Goal: Task Accomplishment & Management: Manage account settings

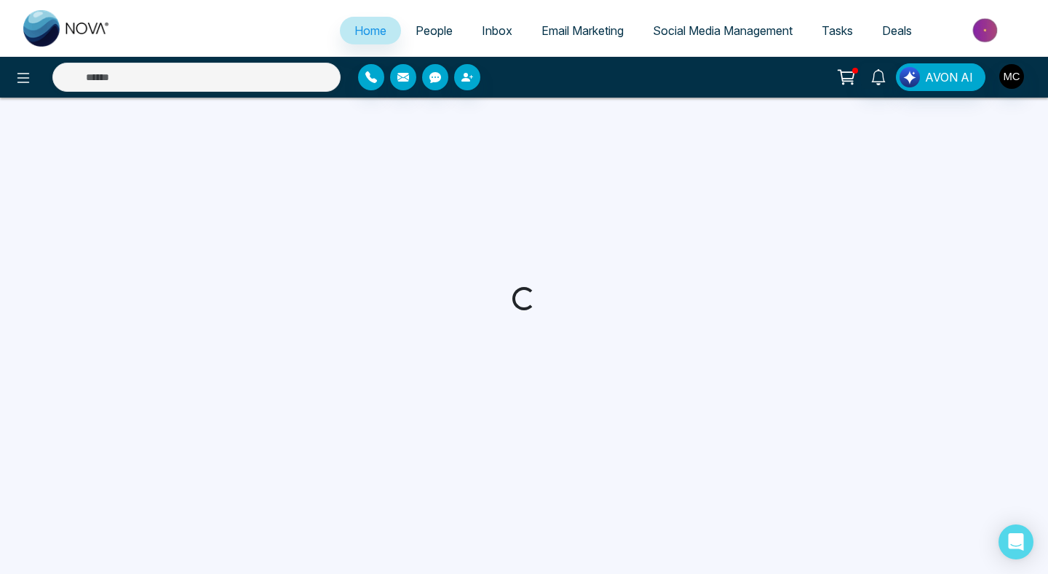
select select "*"
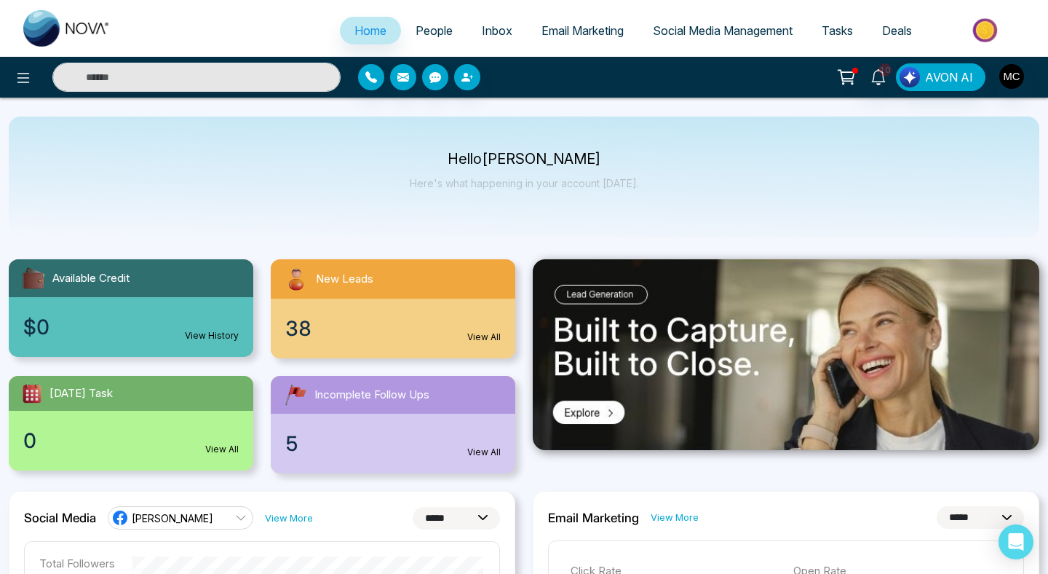
click at [347, 302] on div "38 View All" at bounding box center [393, 328] width 245 height 60
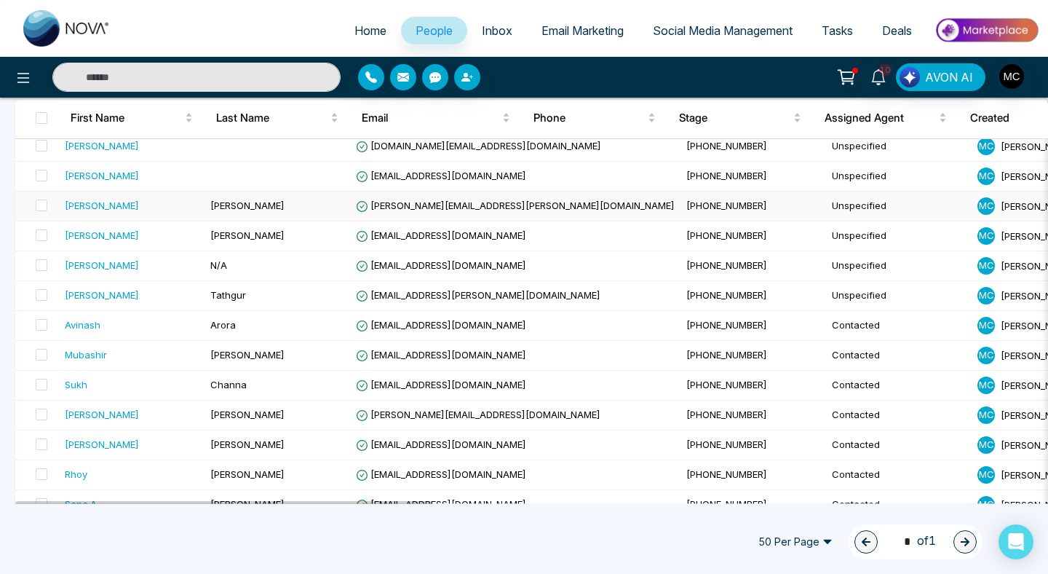
scroll to position [72, 0]
click at [329, 269] on td "N/A" at bounding box center [278, 265] width 146 height 30
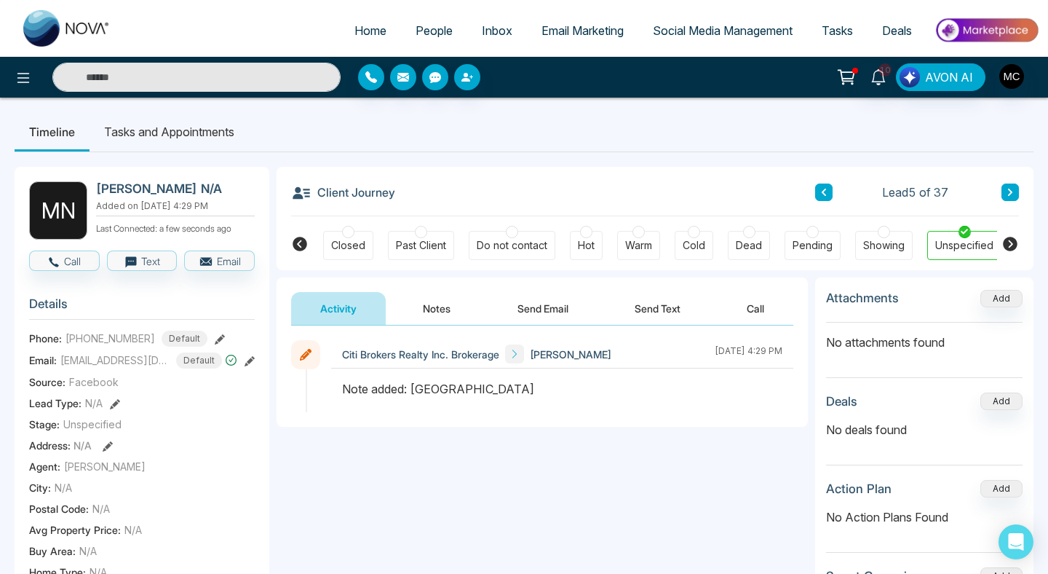
scroll to position [0, 391]
click at [304, 243] on icon at bounding box center [300, 244] width 15 height 15
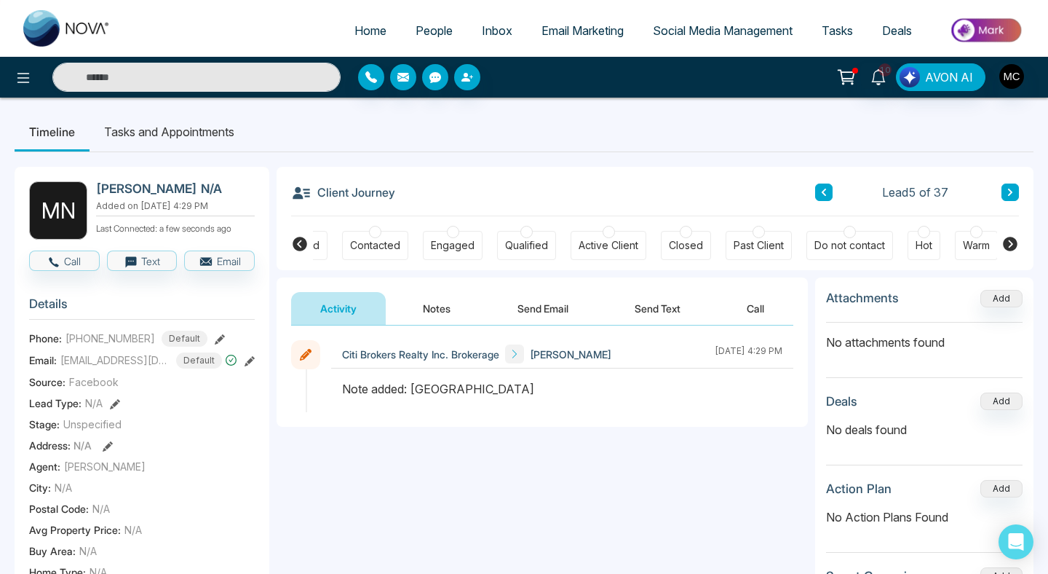
scroll to position [0, 49]
click at [389, 229] on div "New Lead Contacted Engaged Qualified Active Client Closed Past Client Do not co…" at bounding box center [655, 243] width 684 height 54
click at [379, 233] on div at bounding box center [377, 232] width 12 height 12
click at [414, 314] on button "Notes" at bounding box center [437, 308] width 86 height 33
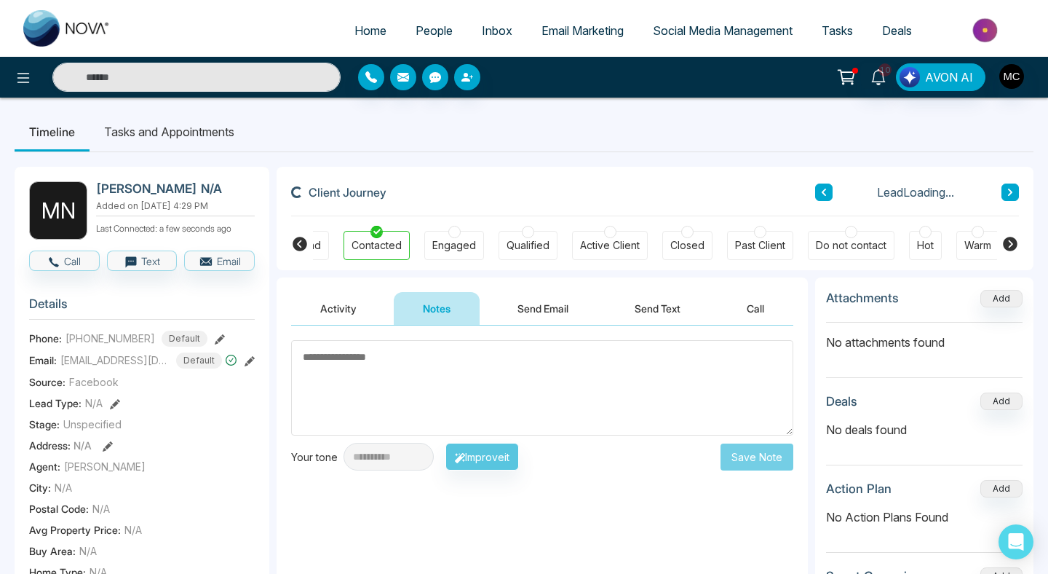
click at [451, 381] on textarea at bounding box center [542, 387] width 502 height 95
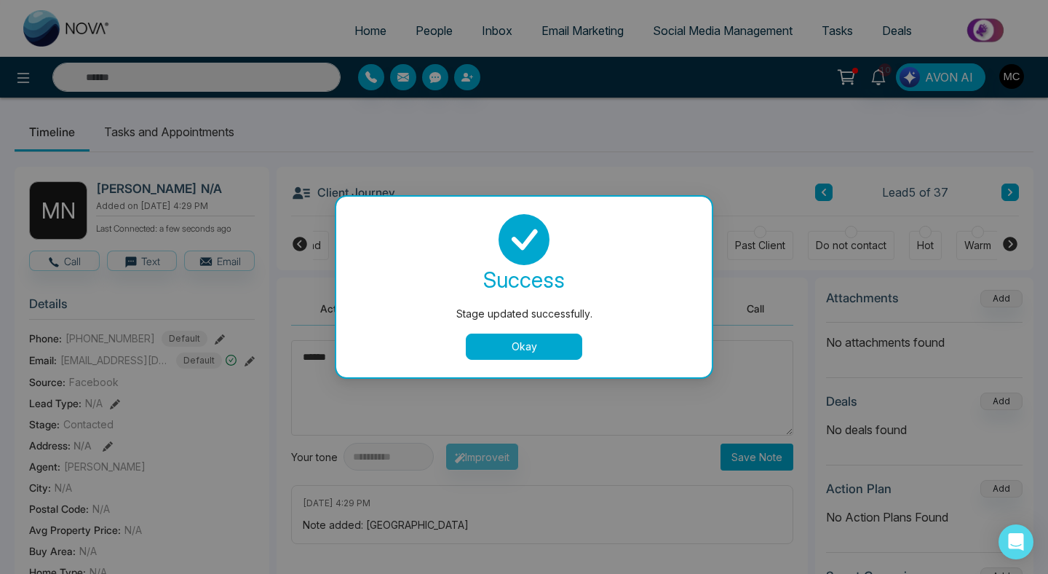
click at [519, 352] on button "Okay" at bounding box center [524, 346] width 116 height 26
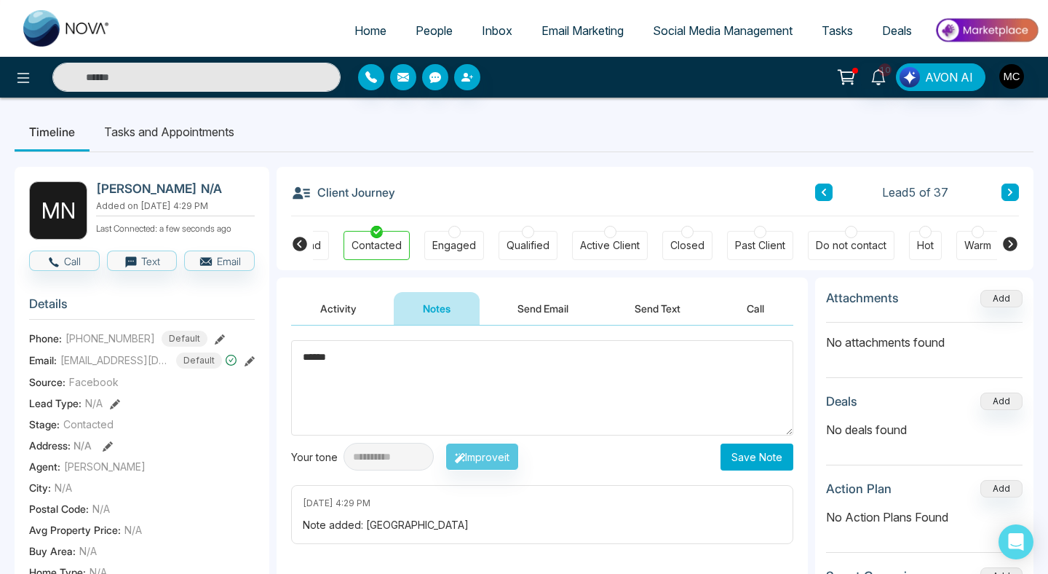
click at [298, 362] on textarea "******" at bounding box center [542, 387] width 502 height 95
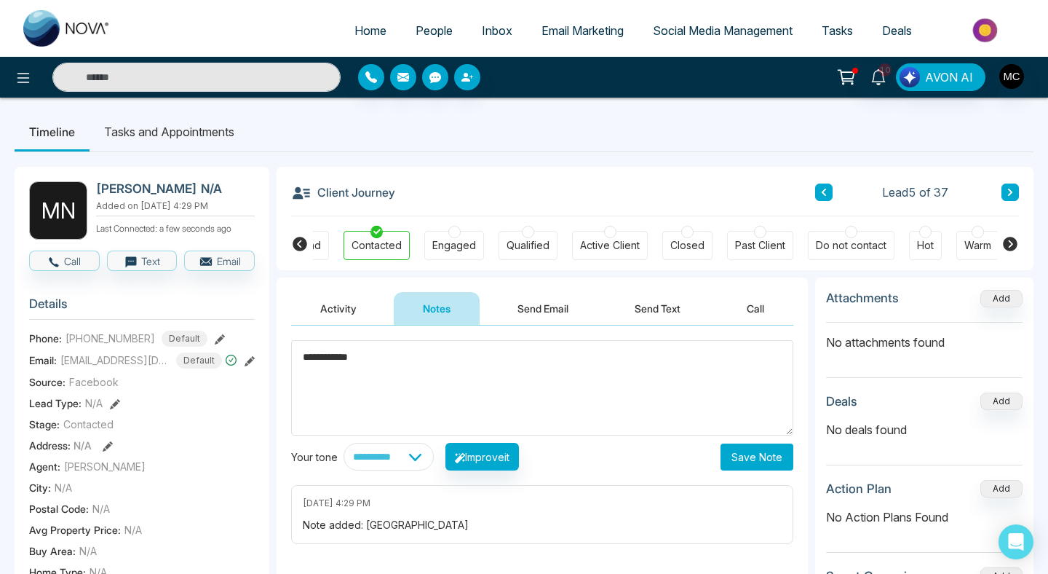
click at [380, 360] on textarea "**********" at bounding box center [542, 387] width 502 height 95
type textarea "**********"
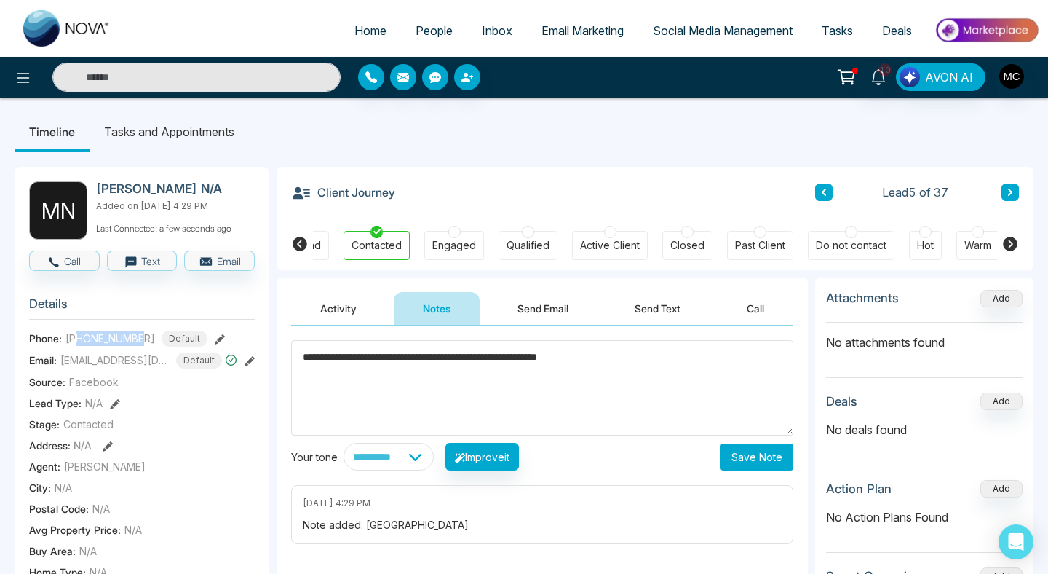
drag, startPoint x: 146, startPoint y: 347, endPoint x: 80, endPoint y: 351, distance: 65.6
click at [80, 347] on div "[PHONE_NUMBER] Default" at bounding box center [137, 338] width 142 height 16
copy span "4169863125"
click at [744, 459] on button "Save Note" at bounding box center [757, 456] width 73 height 27
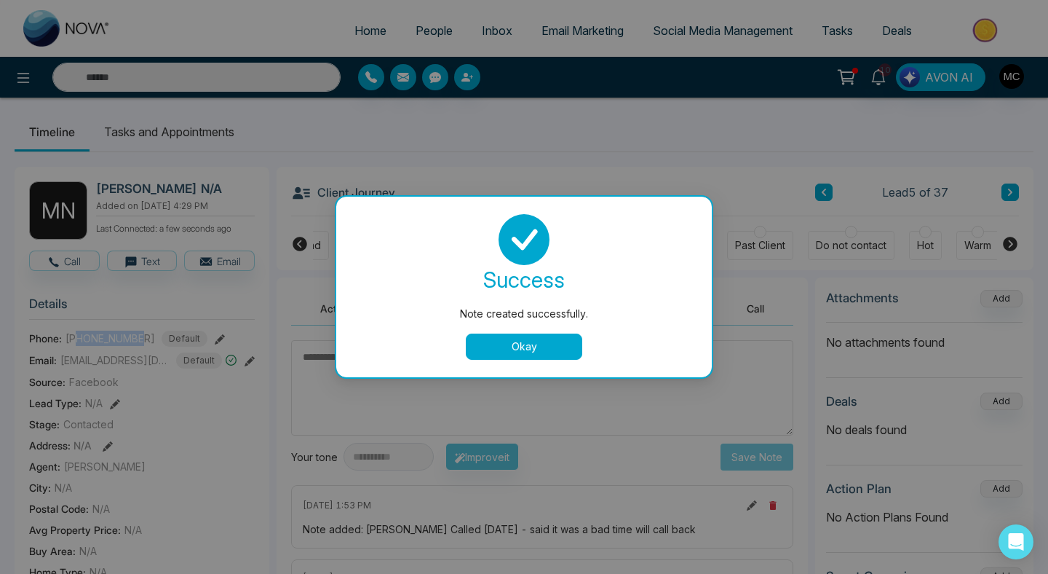
click at [530, 344] on button "Okay" at bounding box center [524, 346] width 116 height 26
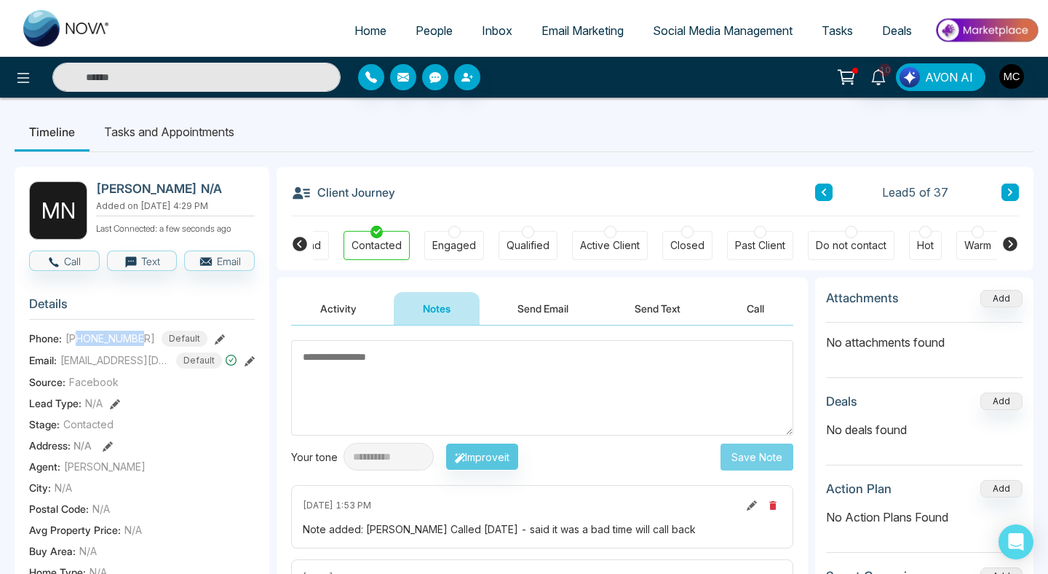
click at [831, 191] on button at bounding box center [823, 191] width 17 height 17
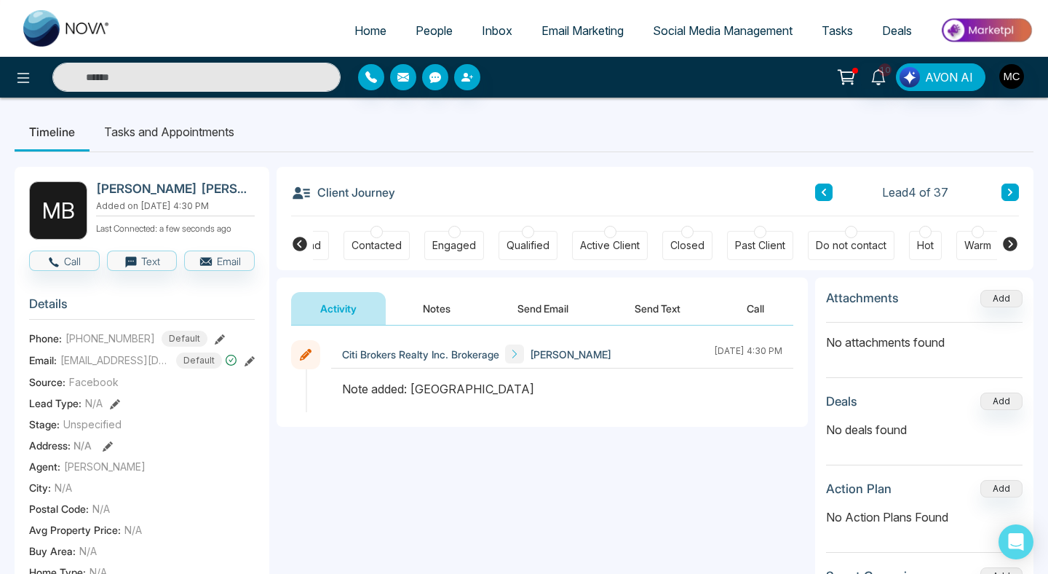
click at [377, 249] on div "Contacted" at bounding box center [377, 245] width 50 height 15
click at [438, 306] on button "Notes" at bounding box center [437, 308] width 86 height 33
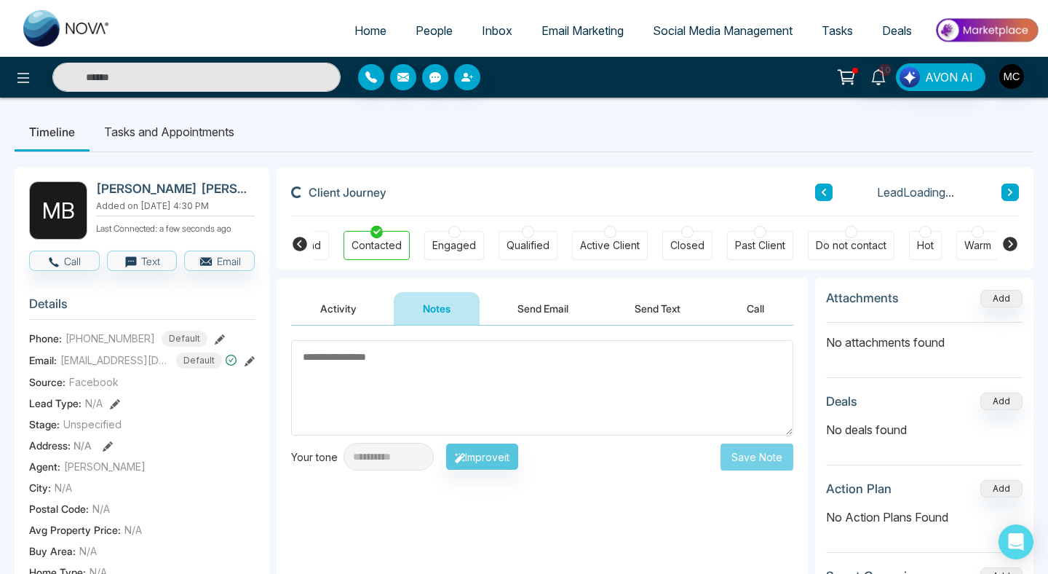
click at [445, 374] on textarea at bounding box center [542, 387] width 502 height 95
type textarea "*"
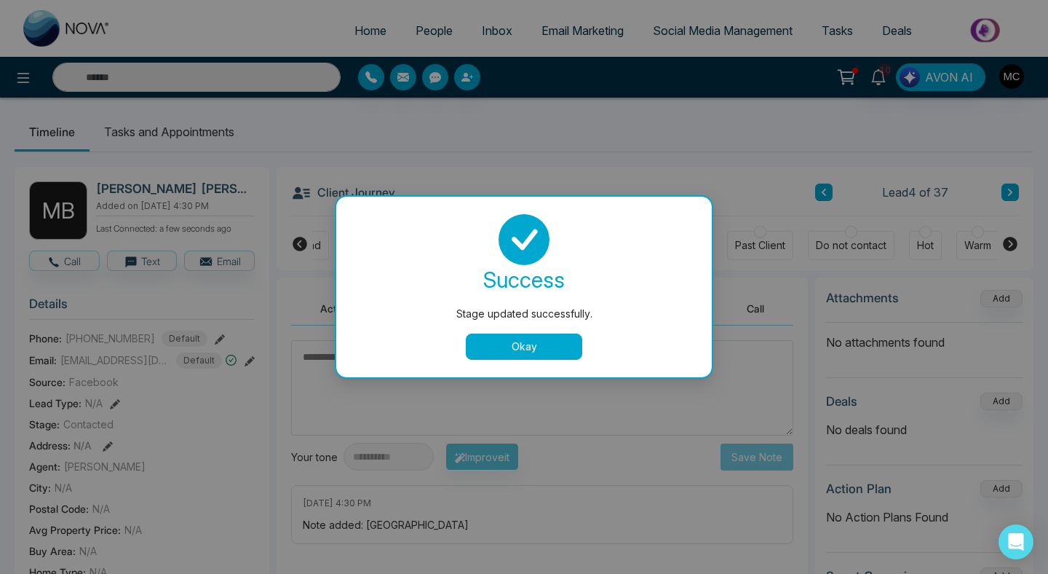
click at [496, 357] on button "Okay" at bounding box center [524, 346] width 116 height 26
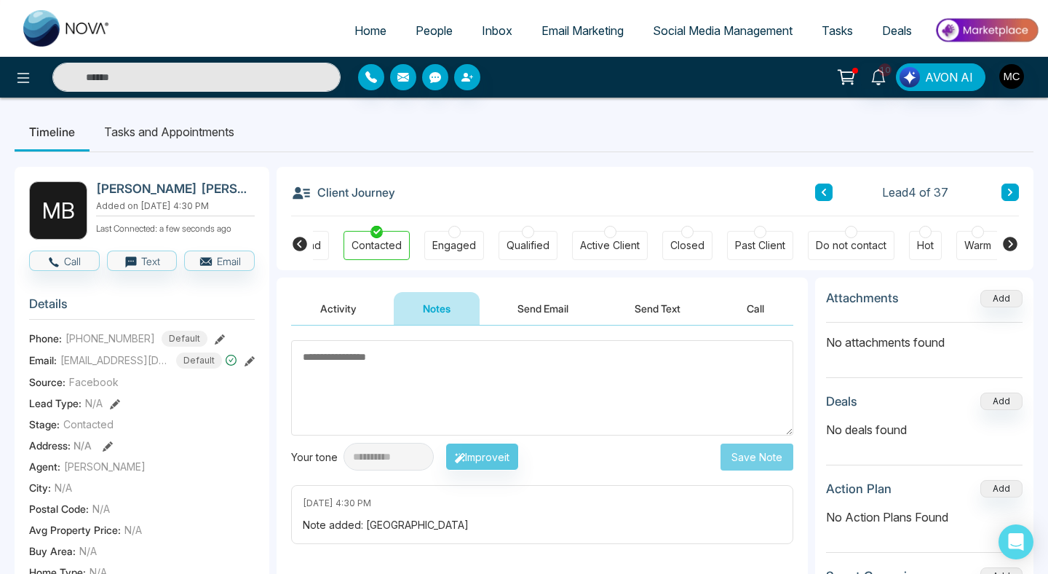
click at [463, 371] on textarea at bounding box center [542, 387] width 502 height 95
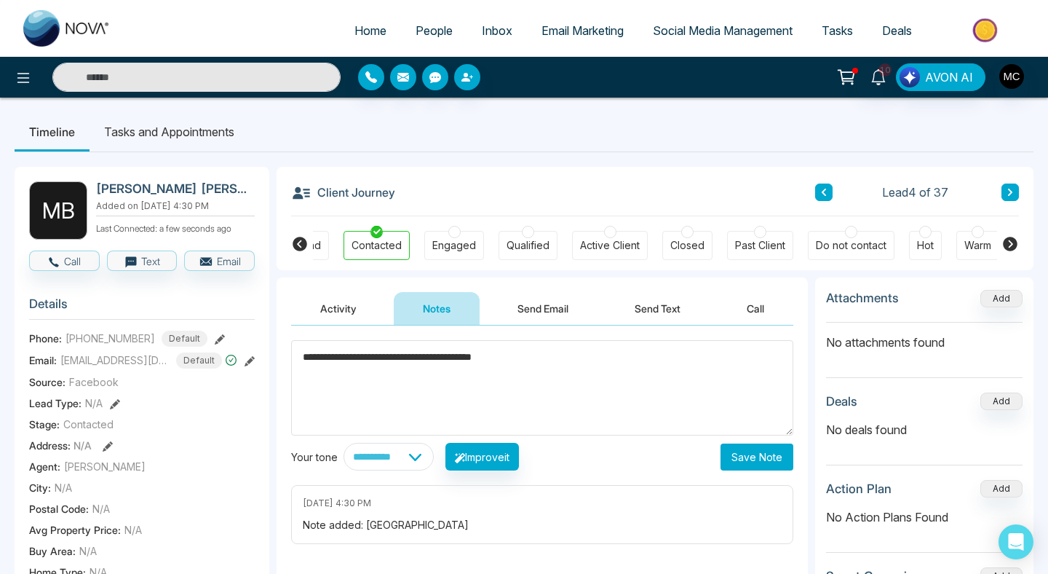
type textarea "**********"
click at [774, 462] on button "Save Note" at bounding box center [757, 456] width 73 height 27
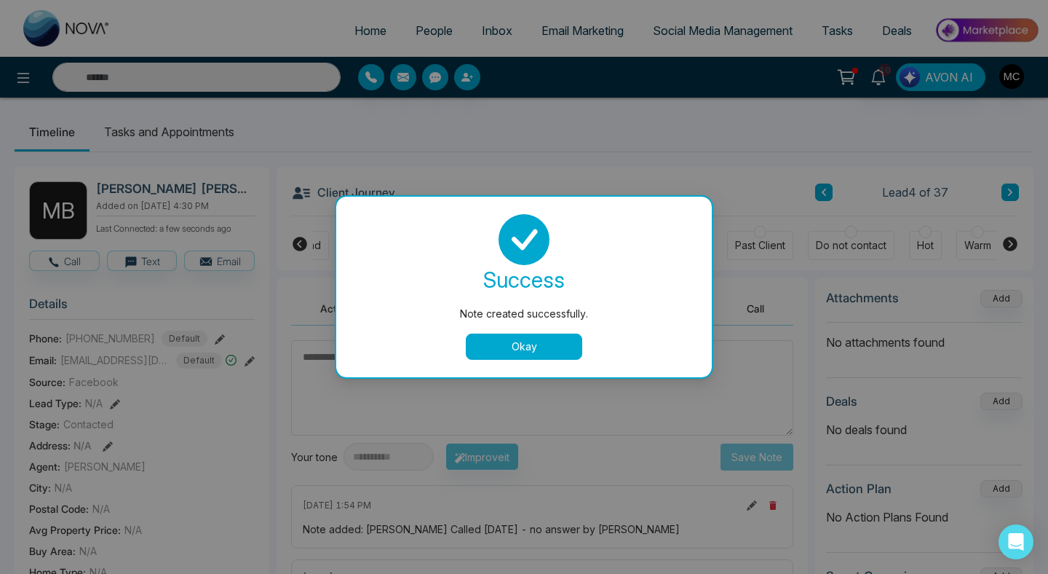
click at [571, 344] on button "Okay" at bounding box center [524, 346] width 116 height 26
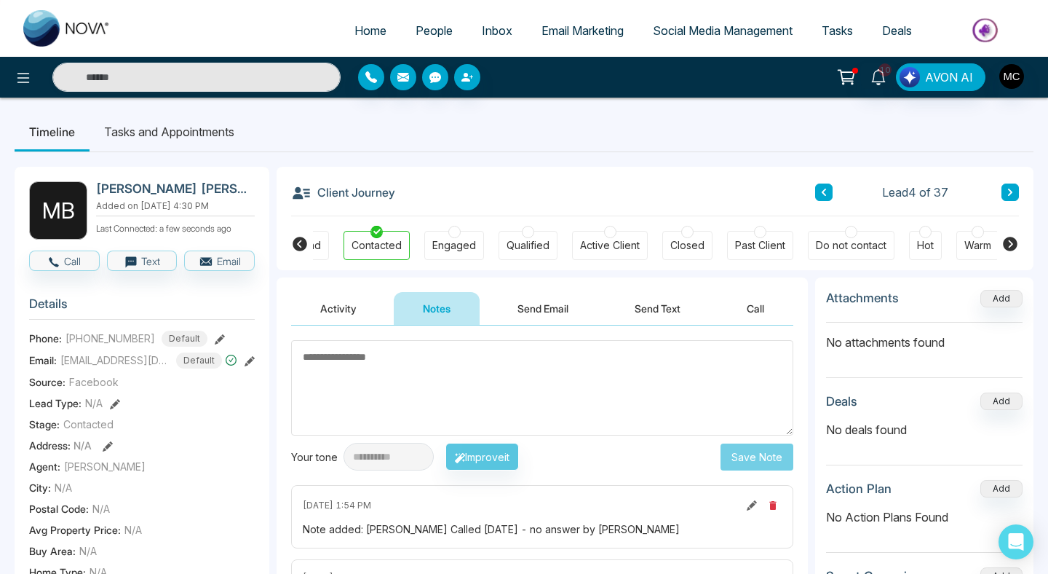
click at [818, 191] on button at bounding box center [823, 191] width 17 height 17
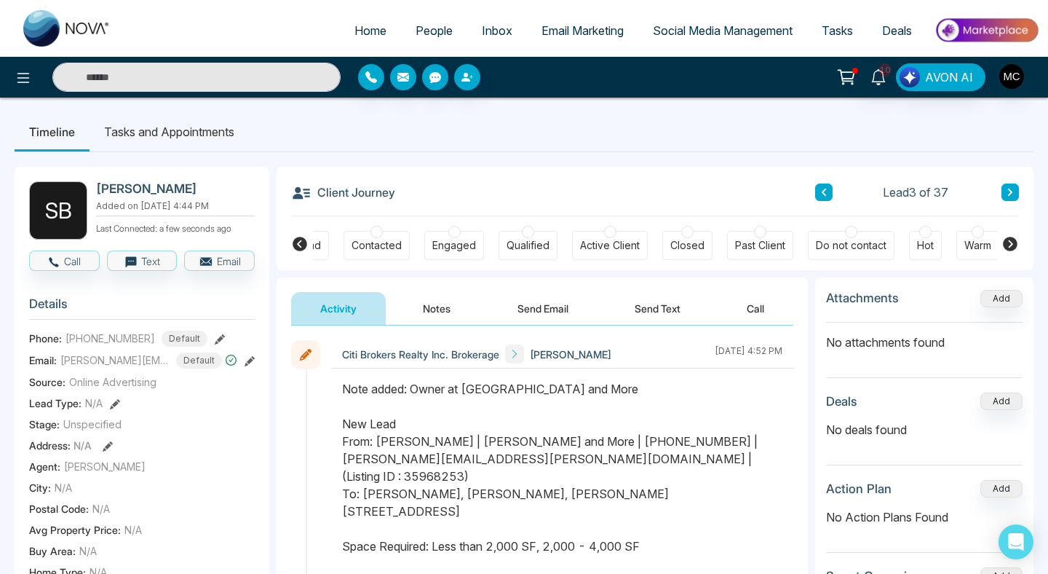
click at [363, 18] on link "Home" at bounding box center [370, 31] width 61 height 28
select select "*"
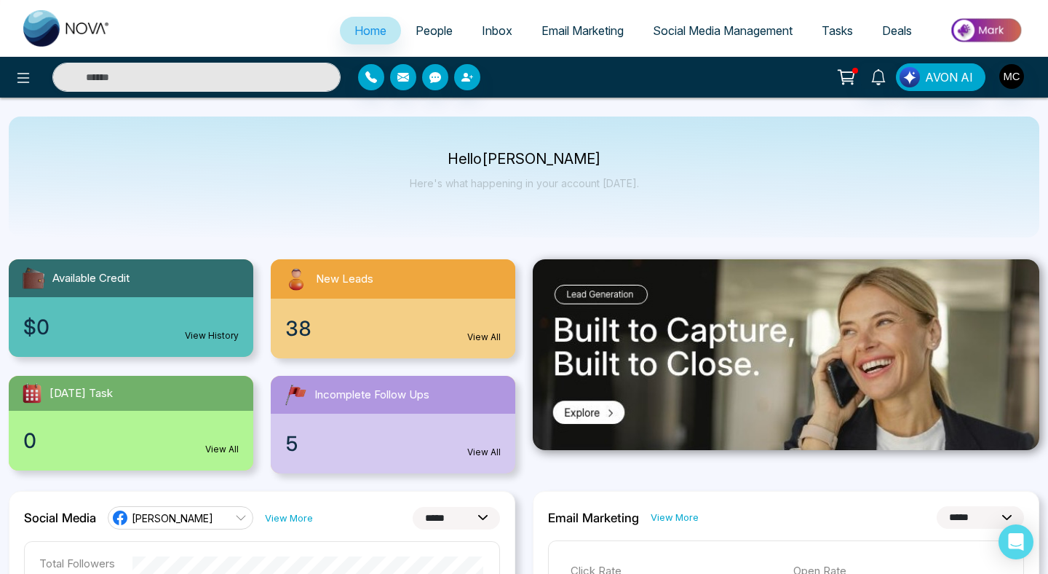
drag, startPoint x: 377, startPoint y: 170, endPoint x: 387, endPoint y: 314, distance: 144.5
click at [377, 177] on div "Hello [PERSON_NAME] Here's what happening in your account [DATE]." at bounding box center [524, 176] width 1031 height 121
click at [387, 314] on div "38 View All" at bounding box center [393, 328] width 245 height 60
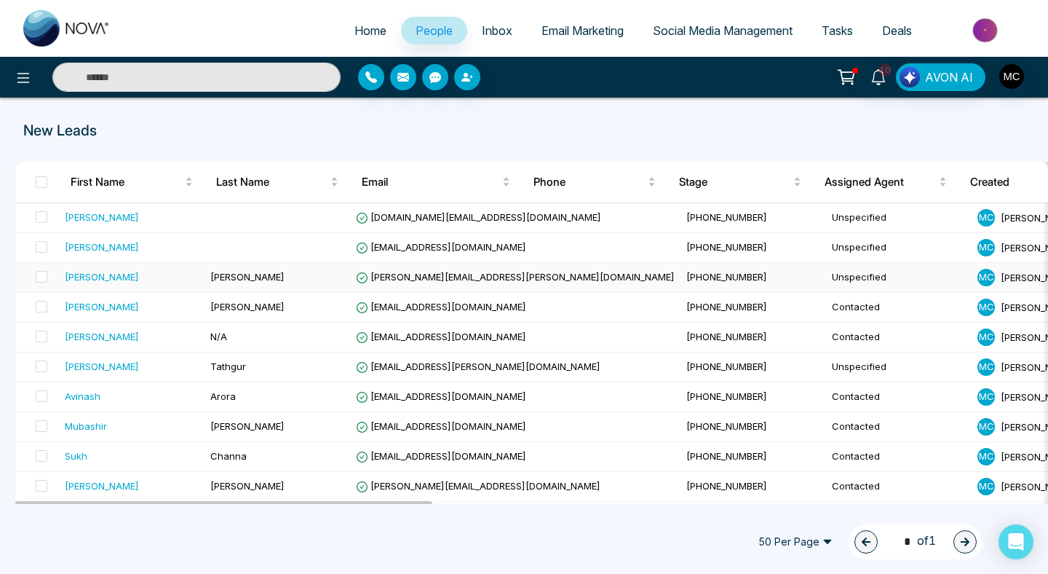
click at [244, 284] on td "[PERSON_NAME]" at bounding box center [278, 278] width 146 height 30
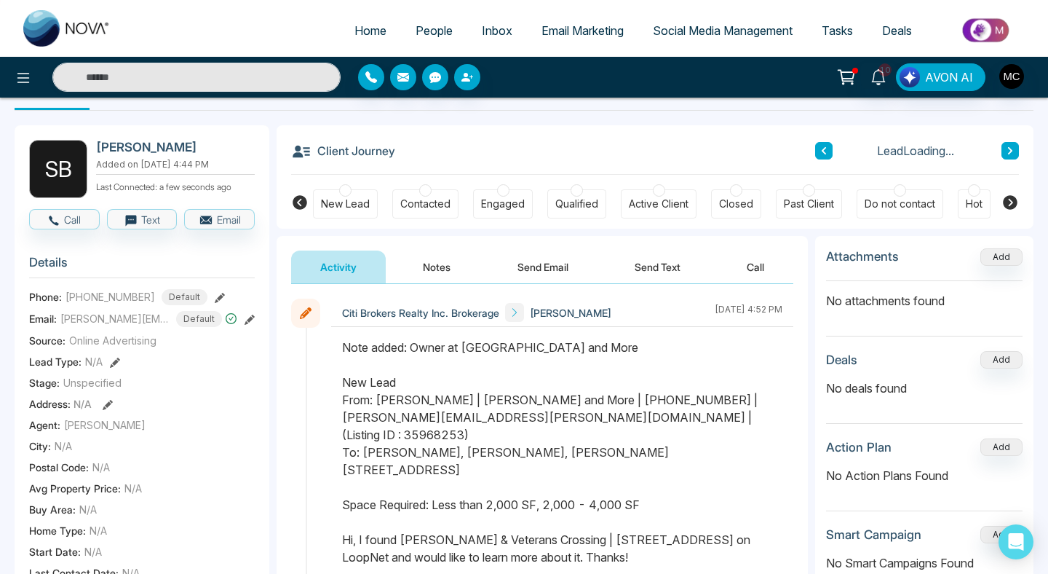
scroll to position [42, 0]
click at [440, 41] on link "People" at bounding box center [434, 31] width 66 height 28
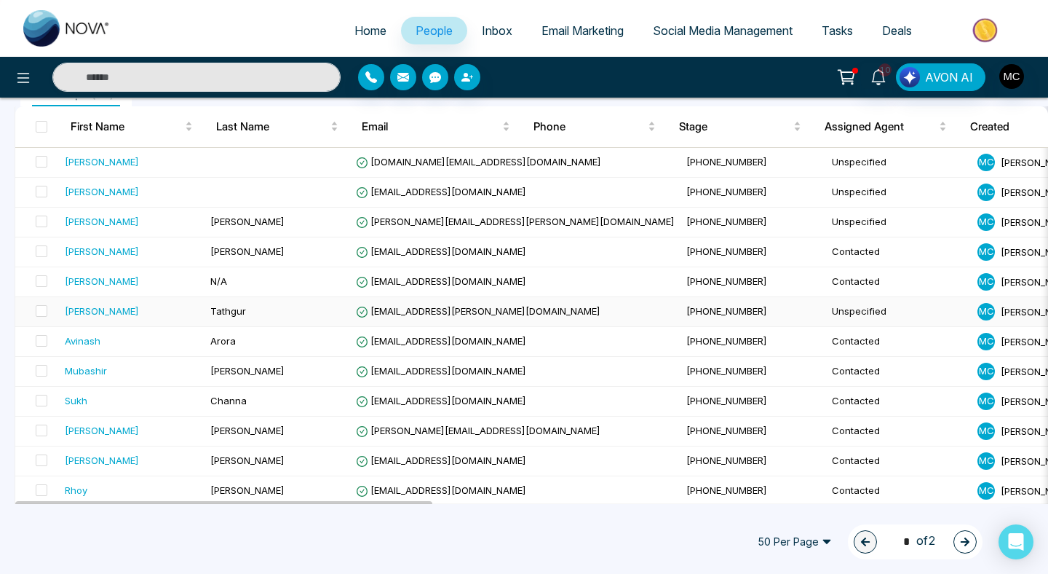
scroll to position [161, 0]
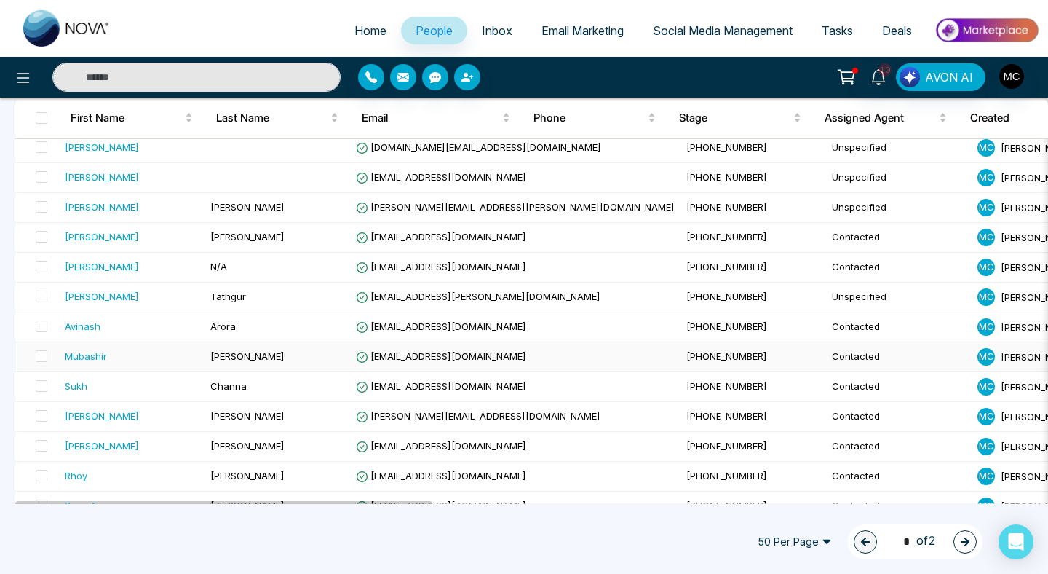
click at [277, 355] on td "[PERSON_NAME]" at bounding box center [278, 357] width 146 height 30
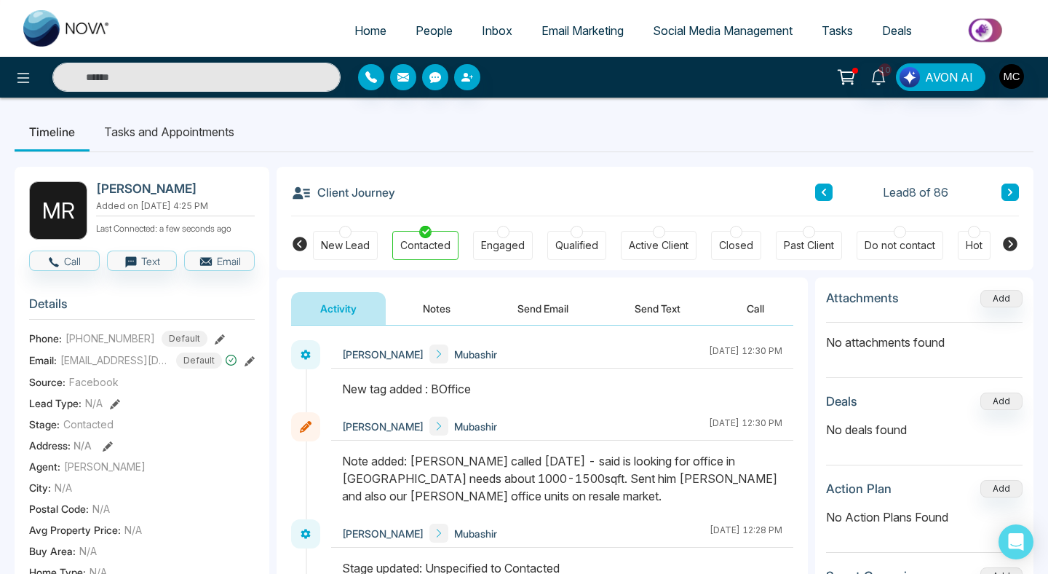
click at [429, 33] on span "People" at bounding box center [434, 30] width 37 height 15
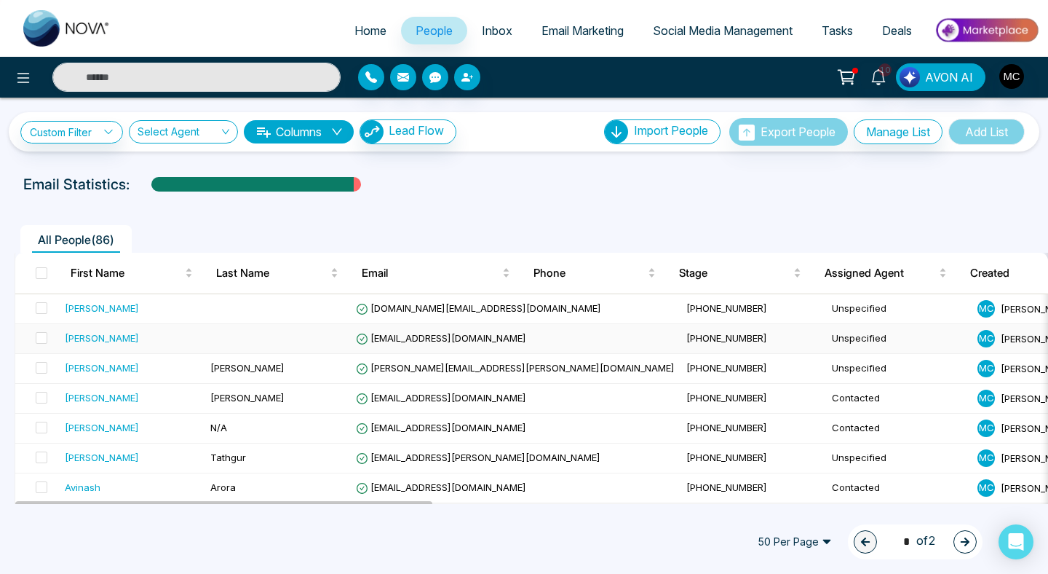
click at [304, 344] on td at bounding box center [278, 339] width 146 height 30
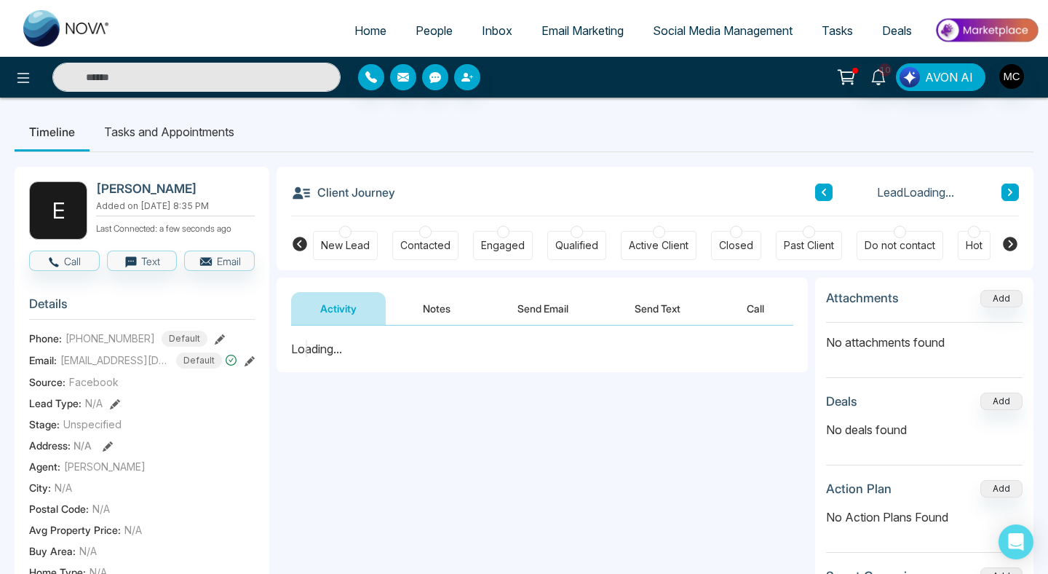
click at [429, 245] on div "Contacted" at bounding box center [425, 245] width 50 height 15
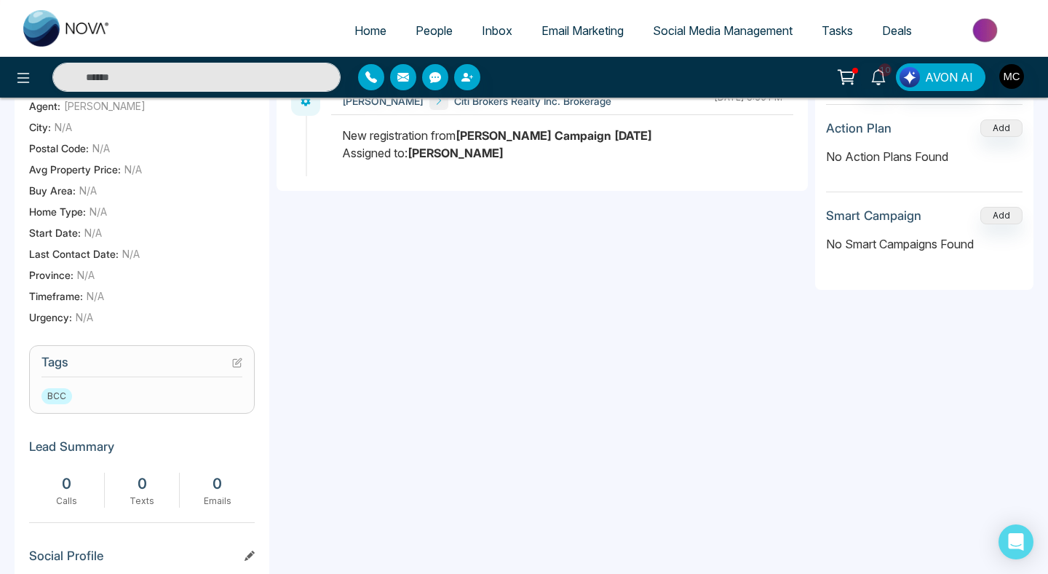
scroll to position [375, 0]
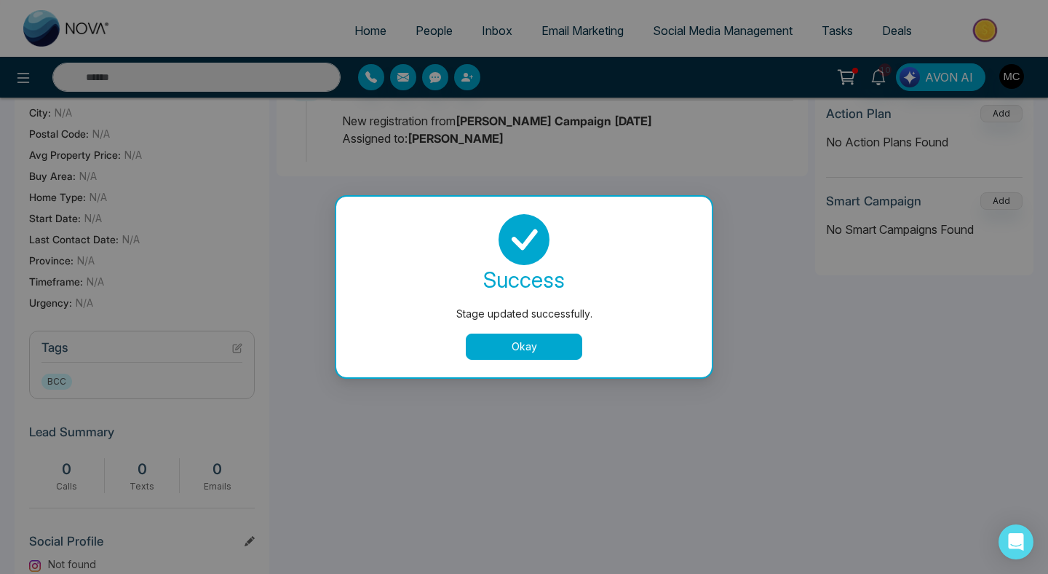
click at [445, 373] on div "success Stage updated successfully. Okay" at bounding box center [524, 287] width 376 height 181
click at [491, 347] on button "Okay" at bounding box center [524, 346] width 116 height 26
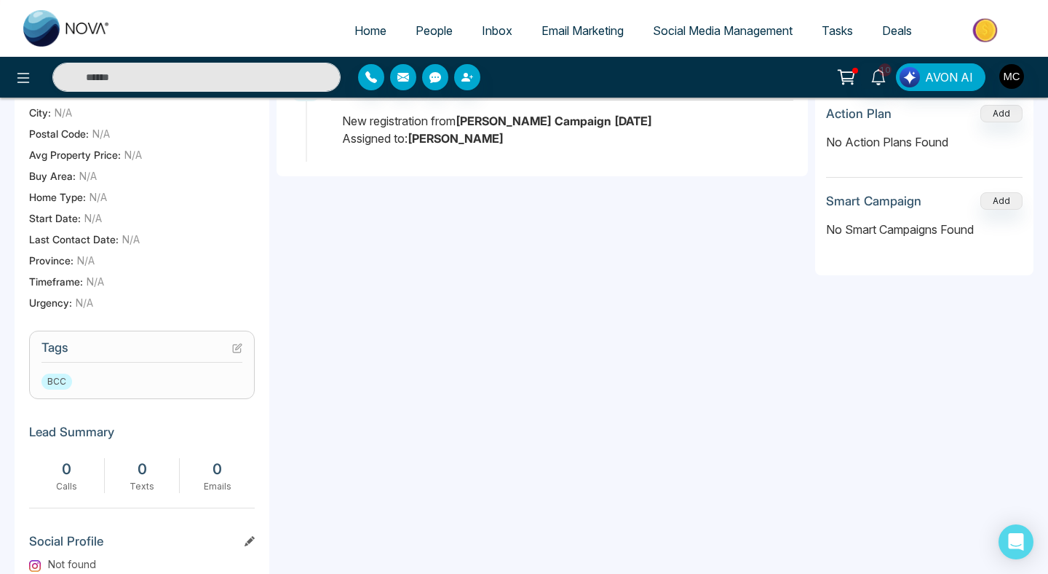
scroll to position [0, 0]
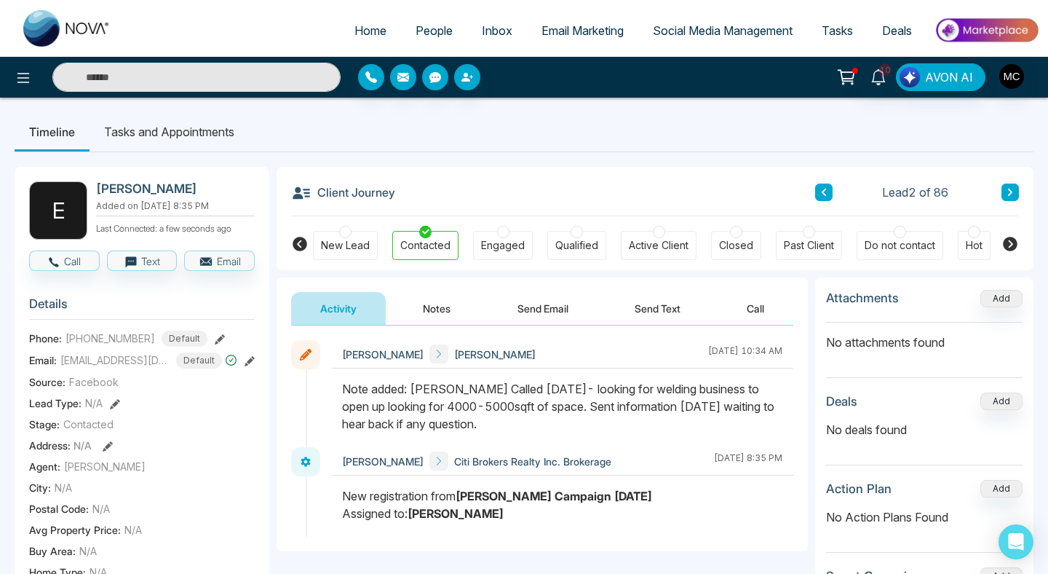
click at [358, 35] on span "Home" at bounding box center [371, 30] width 32 height 15
select select "*"
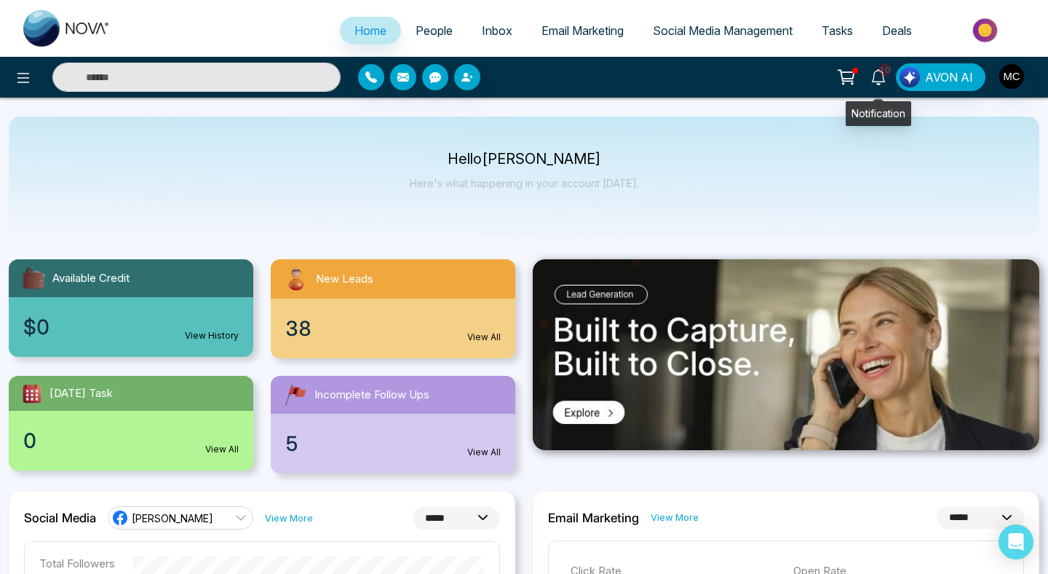
click at [874, 87] on link "10" at bounding box center [878, 75] width 35 height 25
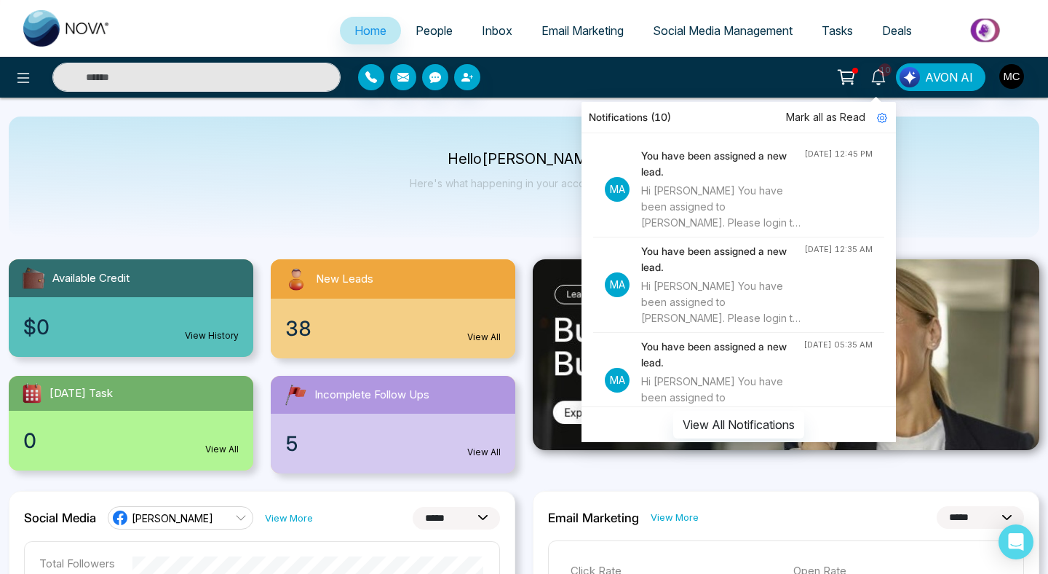
click at [433, 28] on span "People" at bounding box center [434, 30] width 37 height 15
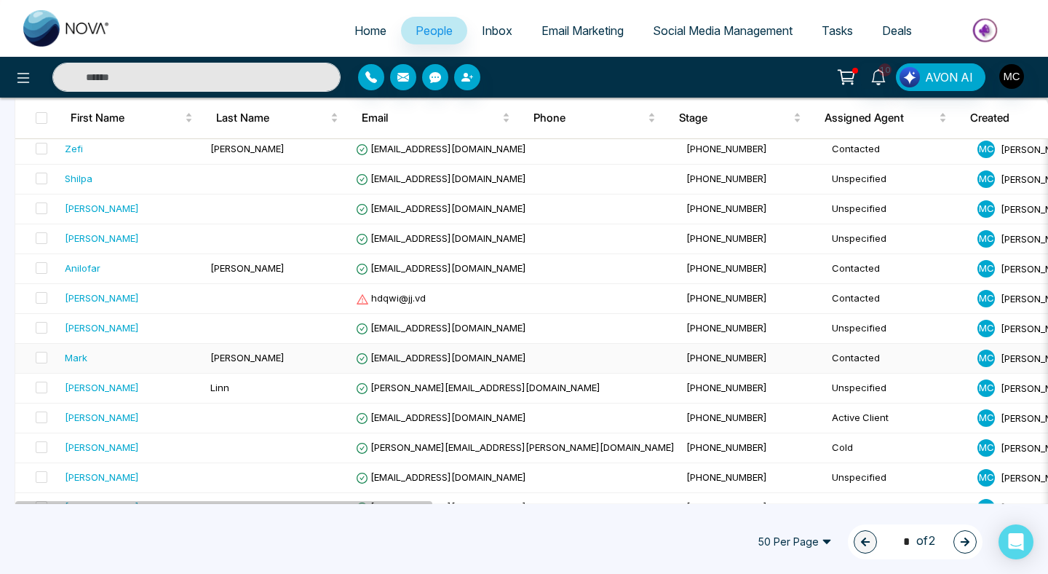
scroll to position [1286, 0]
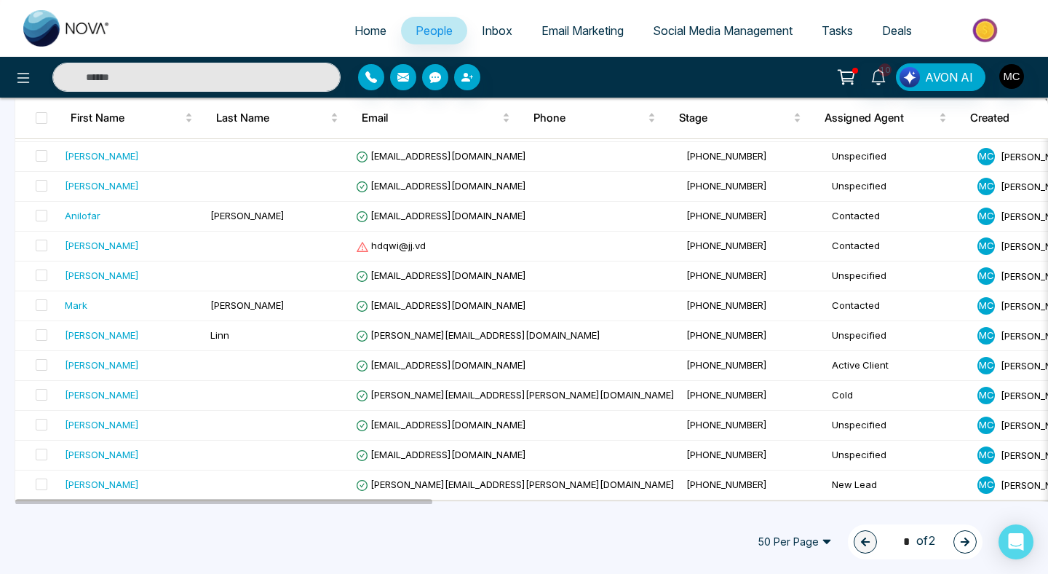
click at [962, 541] on icon "button" at bounding box center [965, 541] width 9 height 9
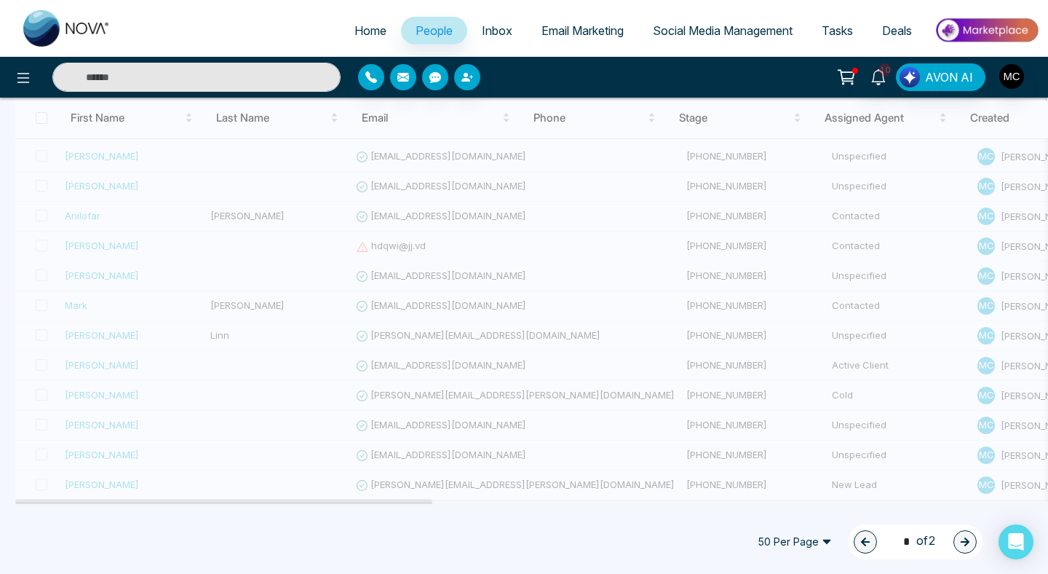
type input "*"
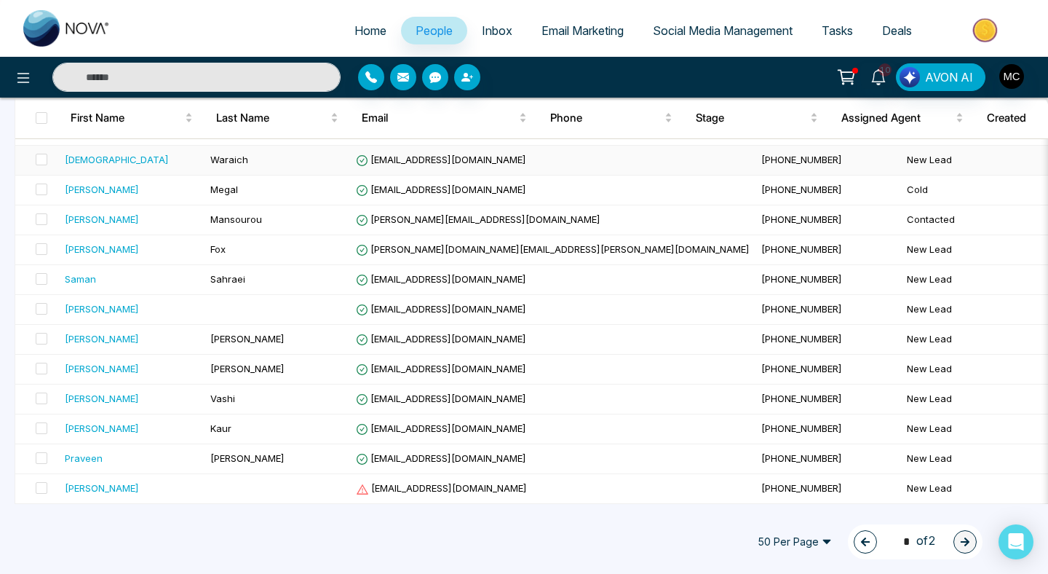
click at [125, 161] on div "[DEMOGRAPHIC_DATA]" at bounding box center [132, 159] width 134 height 15
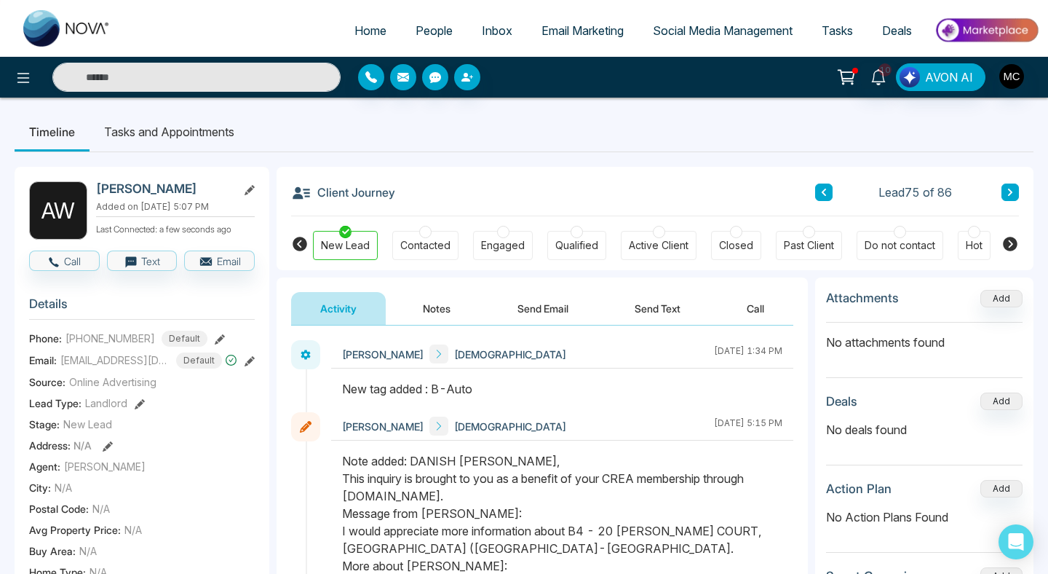
click at [1016, 197] on button at bounding box center [1010, 191] width 17 height 17
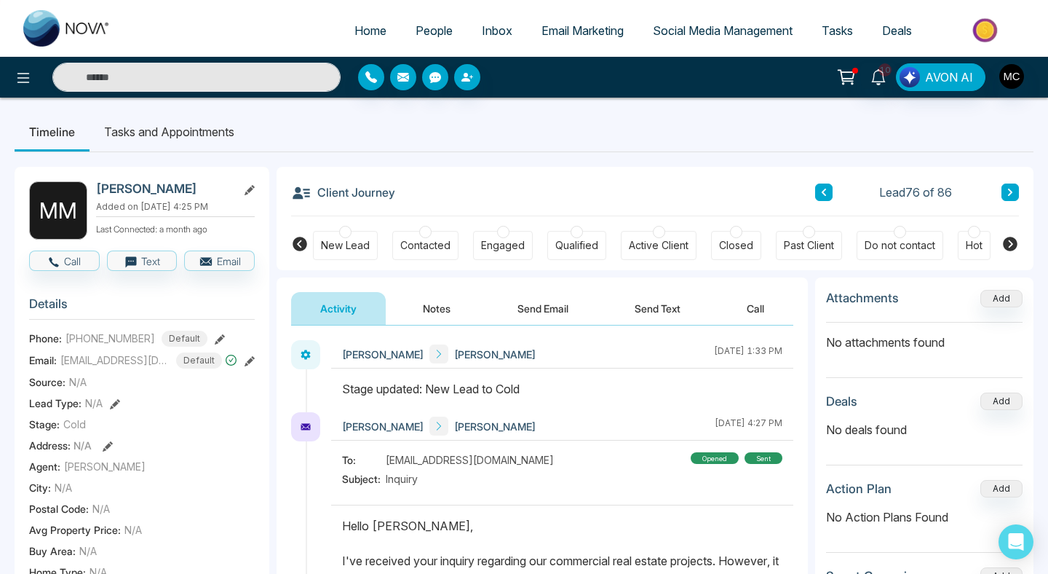
click at [830, 190] on button at bounding box center [823, 191] width 17 height 17
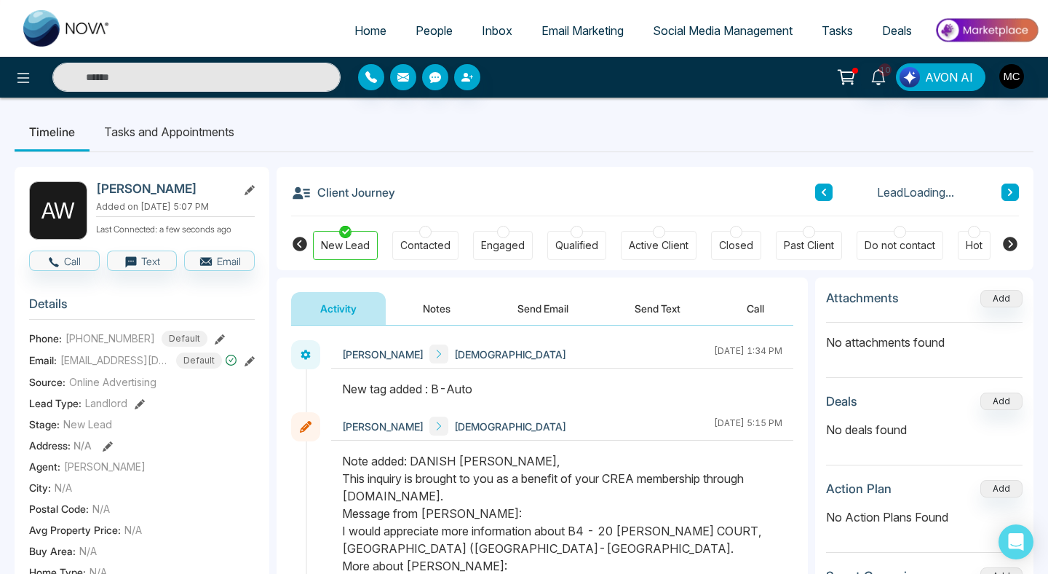
click at [829, 190] on button at bounding box center [823, 191] width 17 height 17
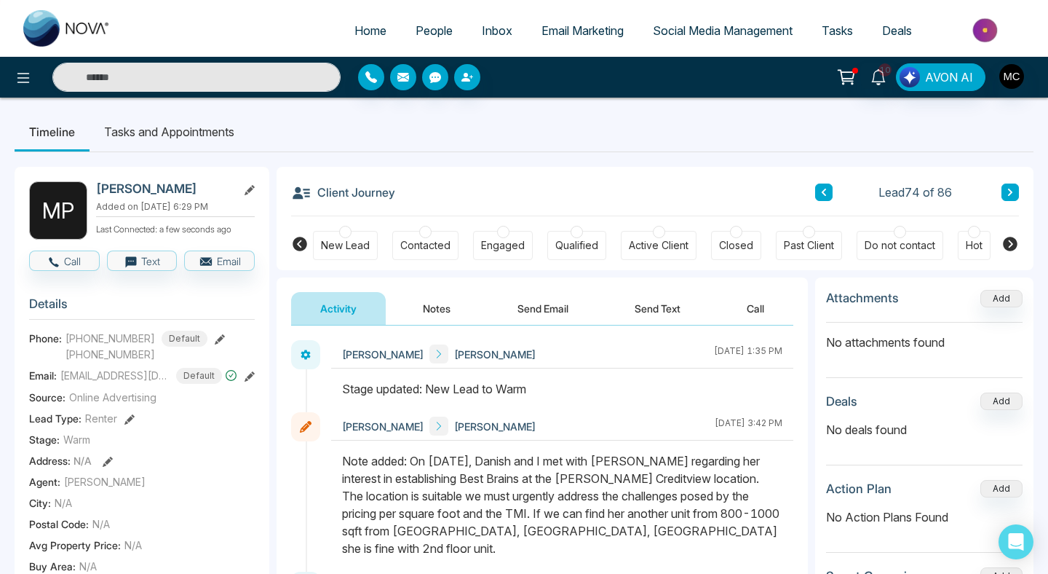
click at [829, 190] on button at bounding box center [823, 191] width 17 height 17
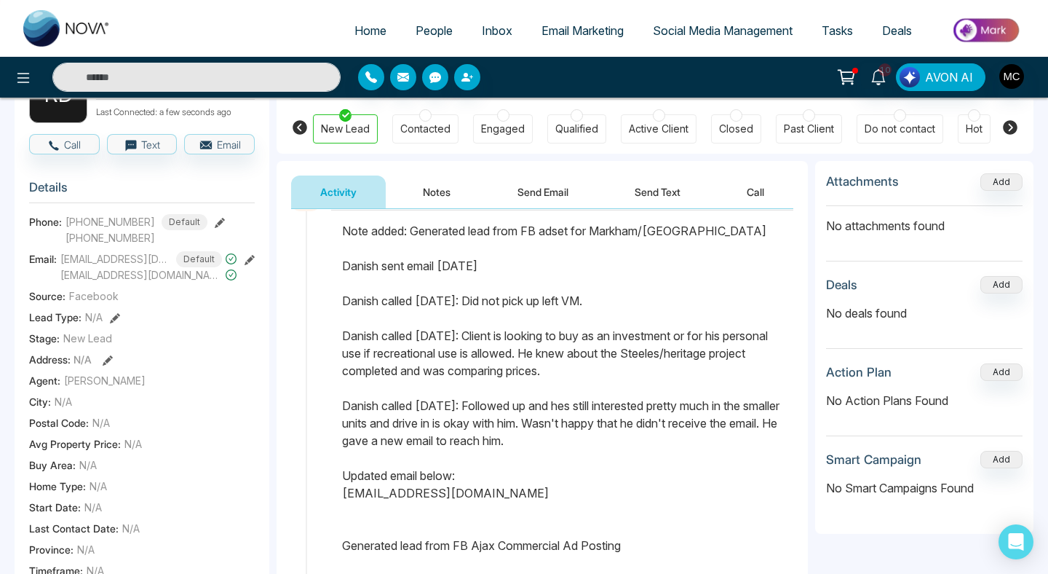
scroll to position [184, 0]
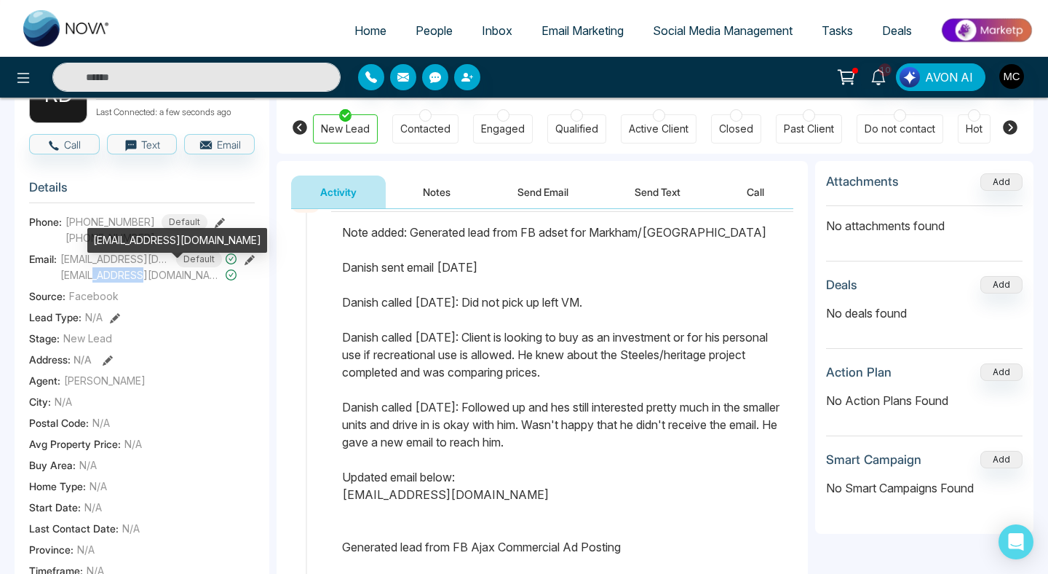
drag, startPoint x: 127, startPoint y: 277, endPoint x: 92, endPoint y: 273, distance: 35.1
click at [92, 273] on span "[EMAIL_ADDRESS][DOMAIN_NAME]" at bounding box center [141, 274] width 162 height 15
drag, startPoint x: 92, startPoint y: 273, endPoint x: 132, endPoint y: 273, distance: 39.3
click at [132, 273] on span "[EMAIL_ADDRESS][DOMAIN_NAME]" at bounding box center [141, 274] width 162 height 15
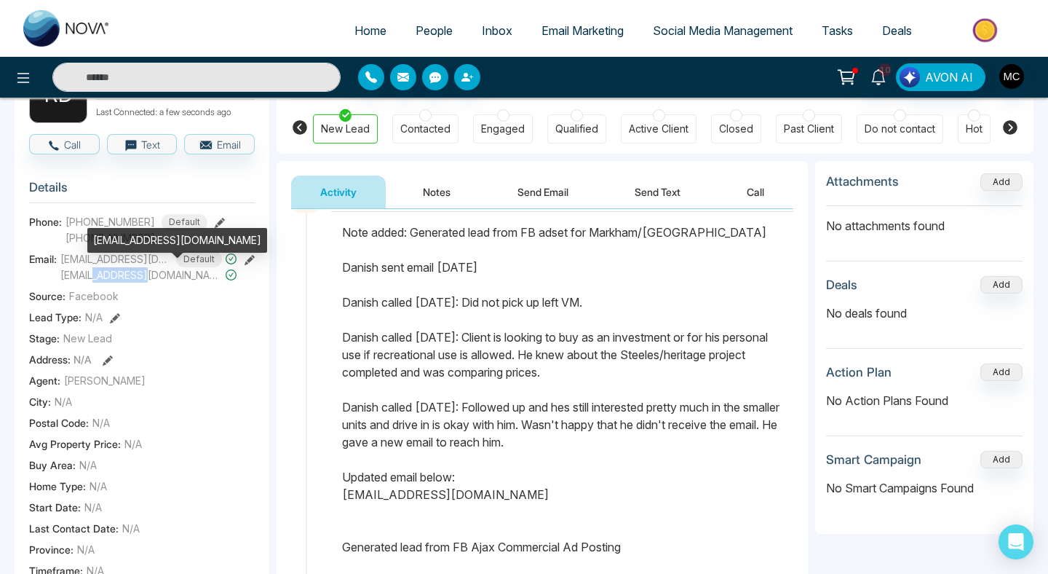
copy span "airriderz"
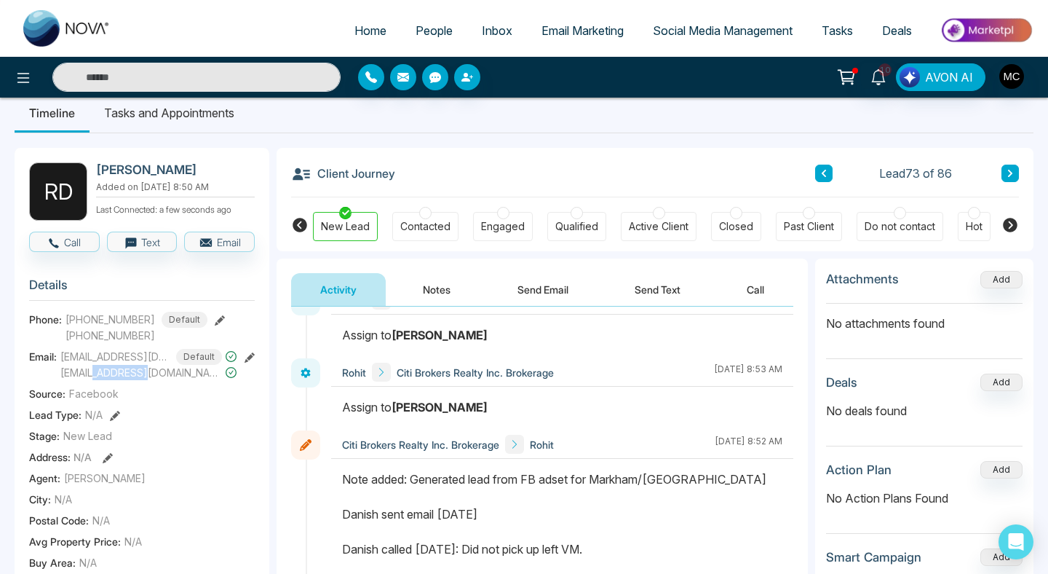
scroll to position [0, 0]
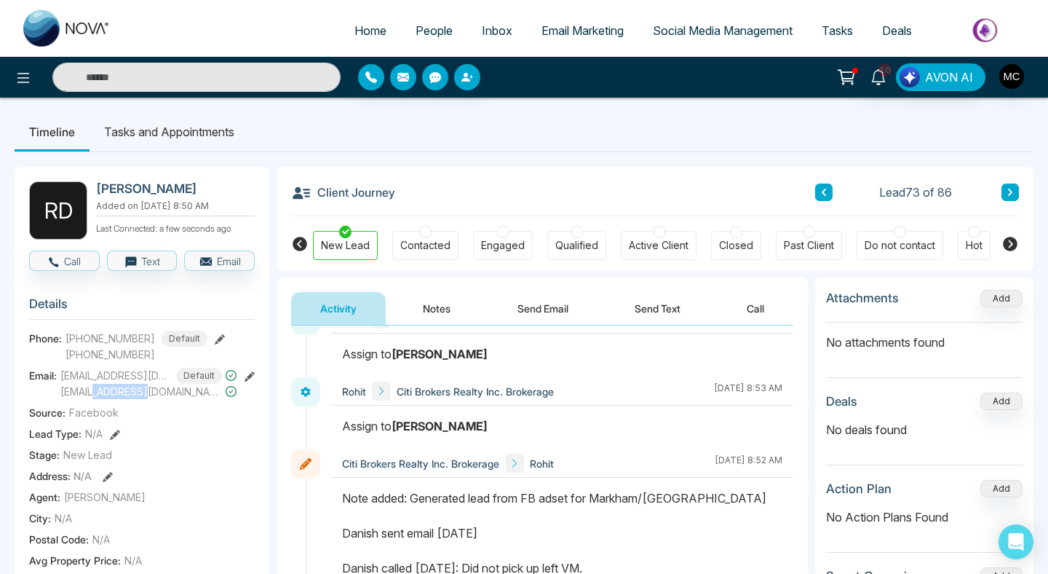
click at [823, 194] on icon at bounding box center [823, 192] width 7 height 9
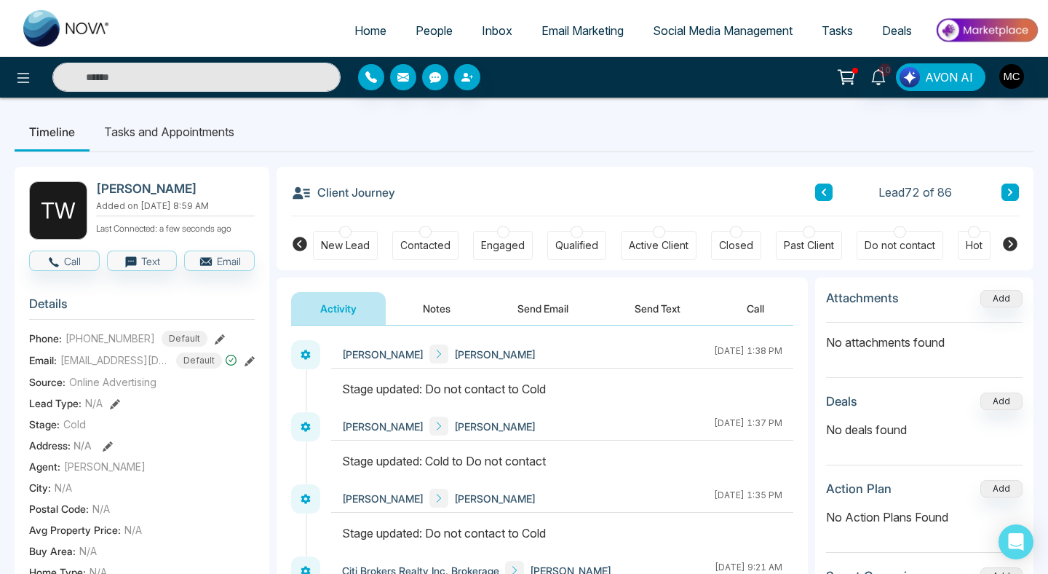
click at [823, 194] on icon at bounding box center [823, 192] width 7 height 9
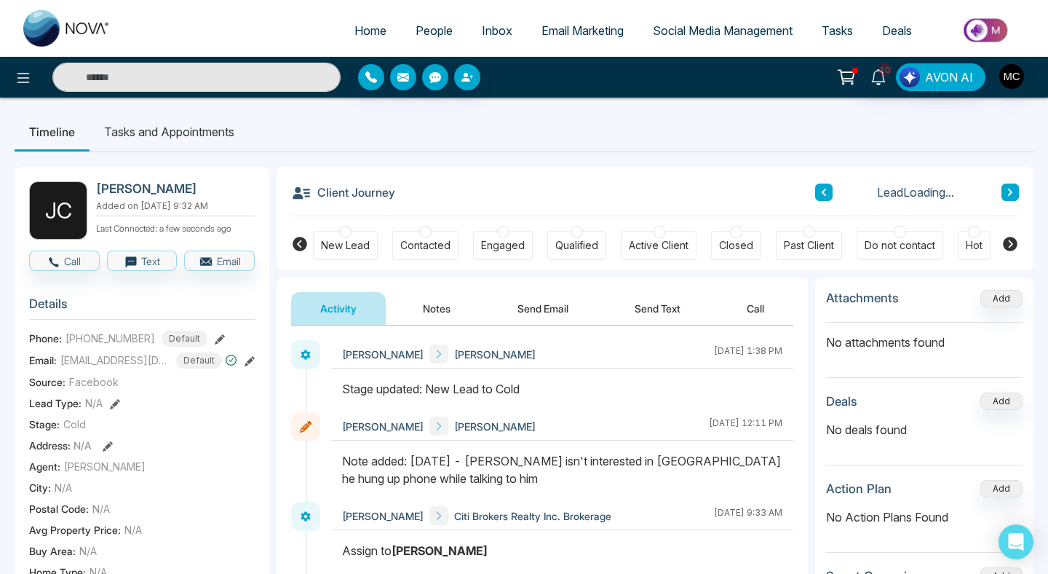
click at [823, 194] on icon at bounding box center [823, 192] width 7 height 9
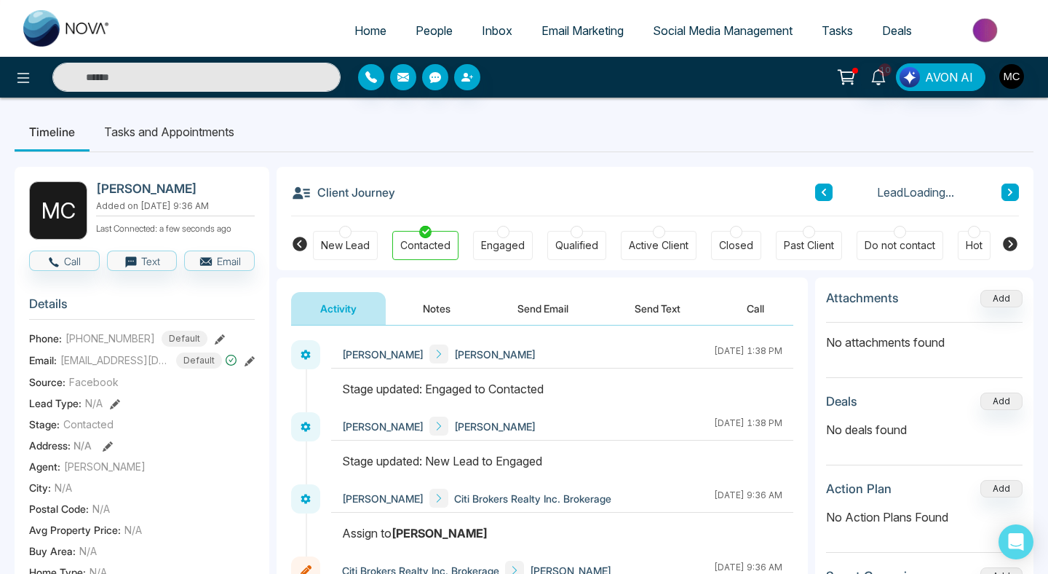
click at [823, 194] on icon at bounding box center [824, 192] width 4 height 7
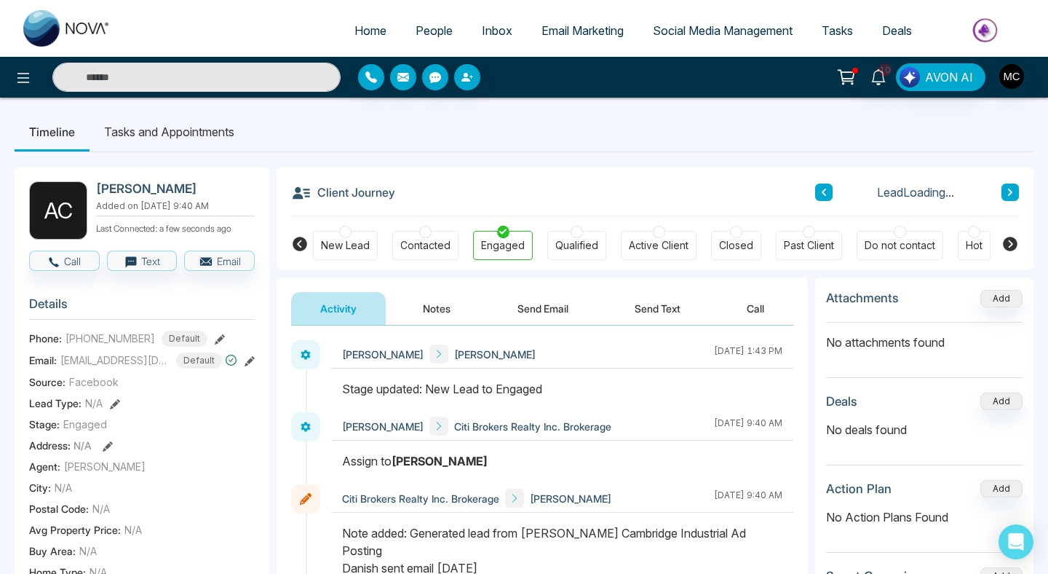
click at [823, 194] on icon at bounding box center [824, 192] width 4 height 7
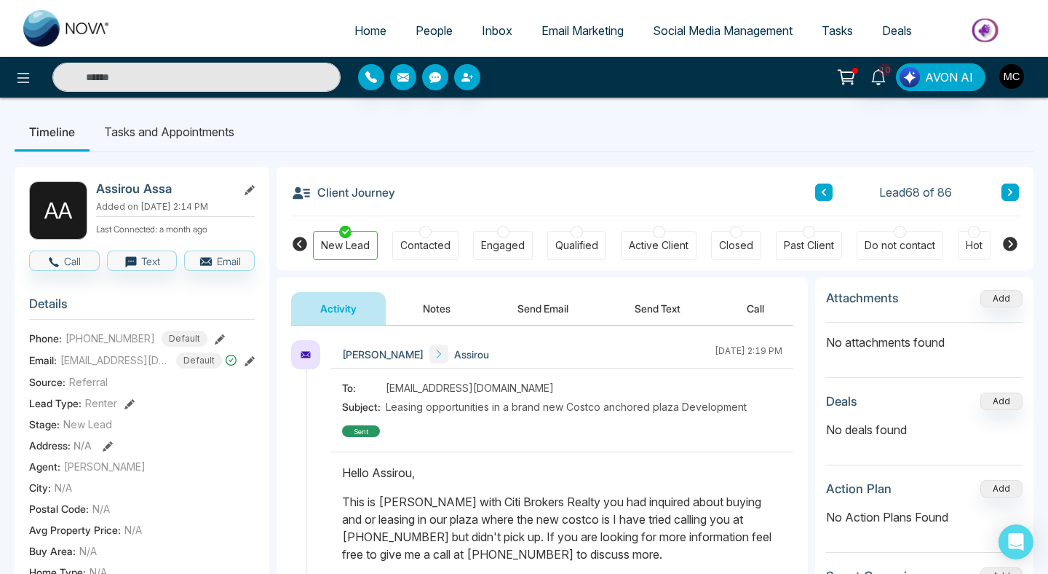
click at [822, 193] on icon at bounding box center [823, 192] width 7 height 9
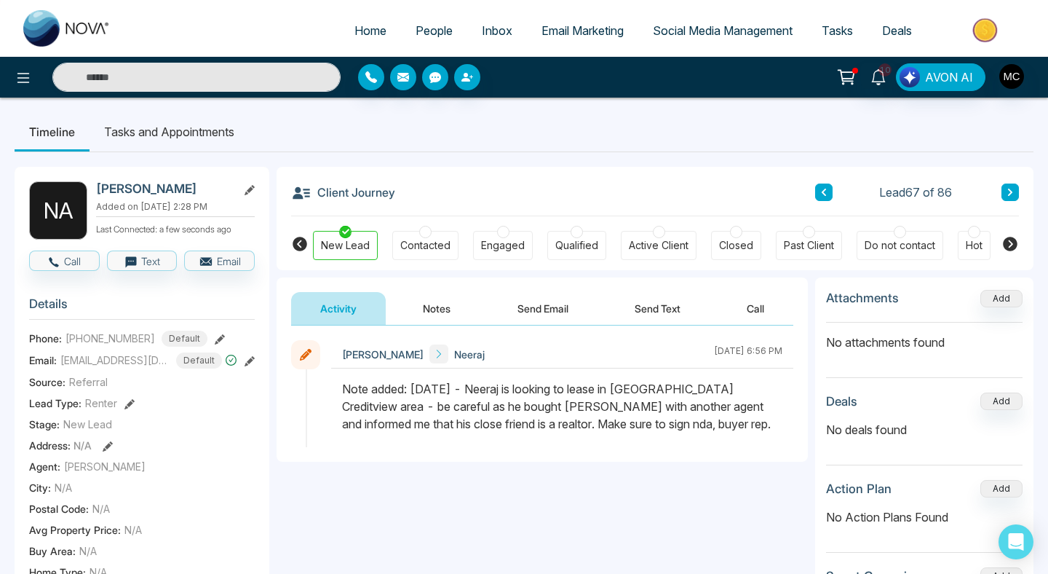
click at [822, 193] on icon at bounding box center [823, 192] width 7 height 9
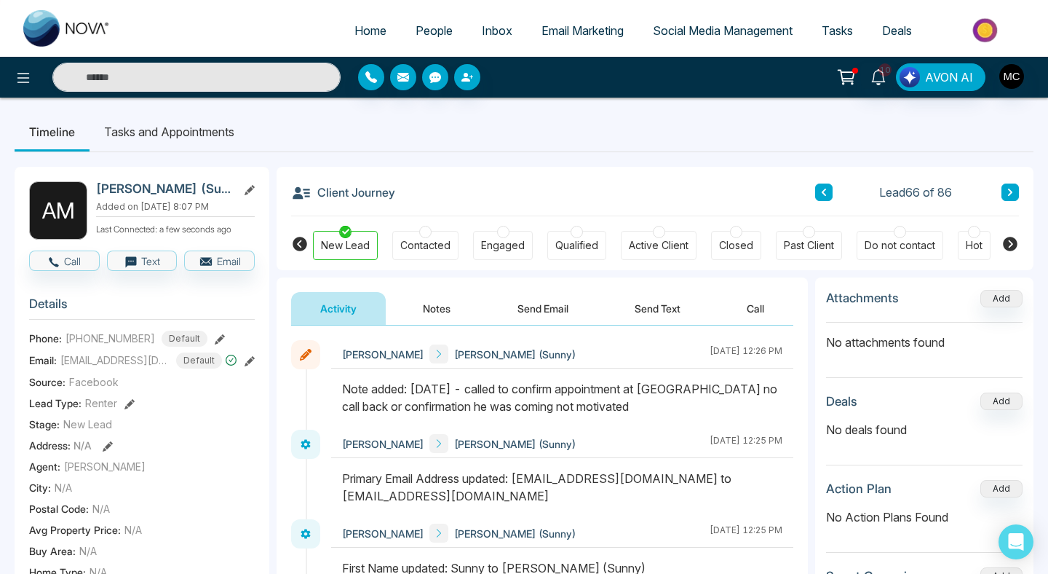
click at [822, 193] on icon at bounding box center [823, 192] width 7 height 9
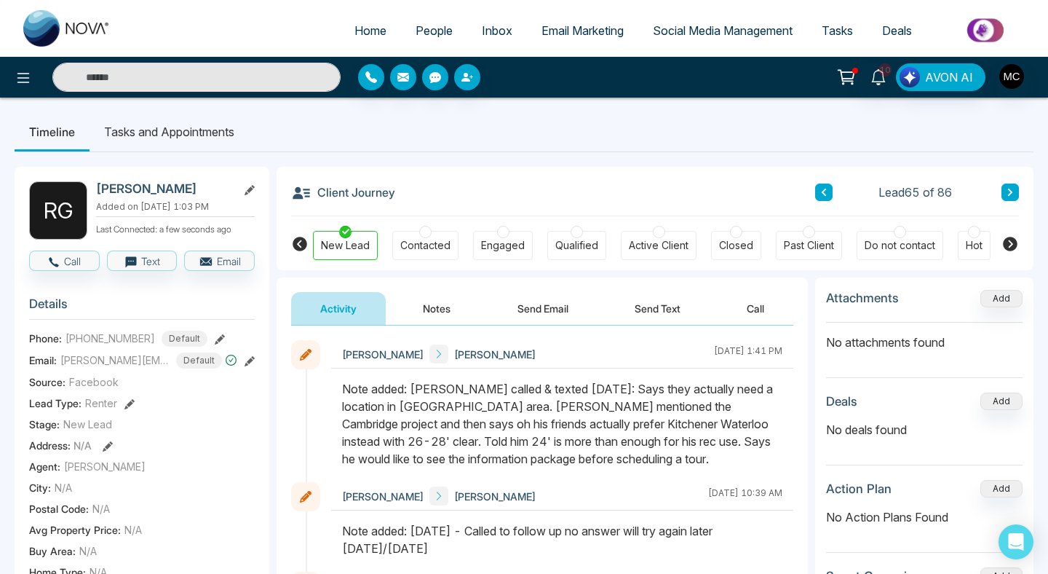
click at [826, 191] on icon at bounding box center [823, 192] width 7 height 9
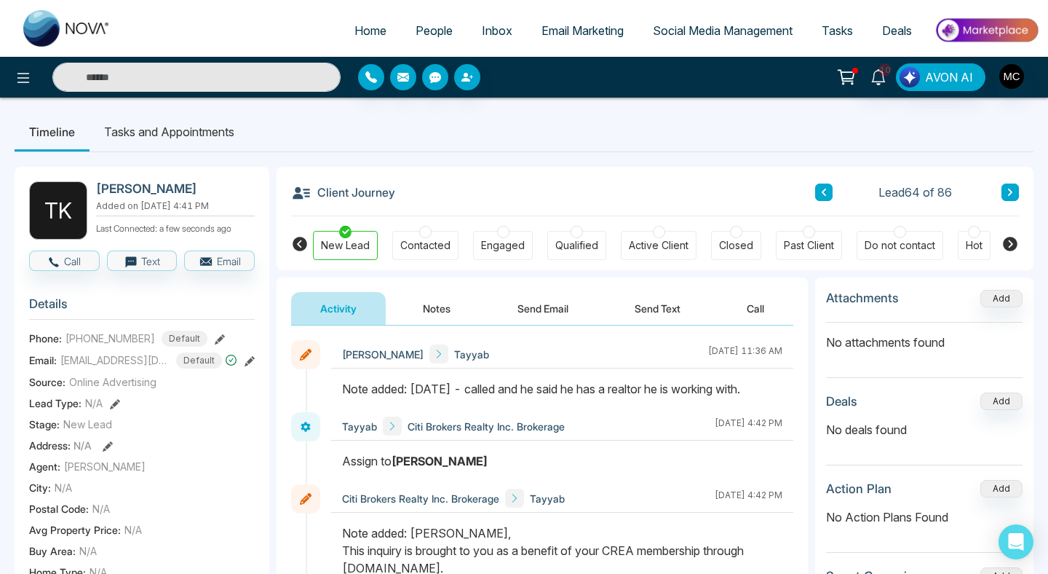
click at [826, 191] on icon at bounding box center [823, 192] width 7 height 9
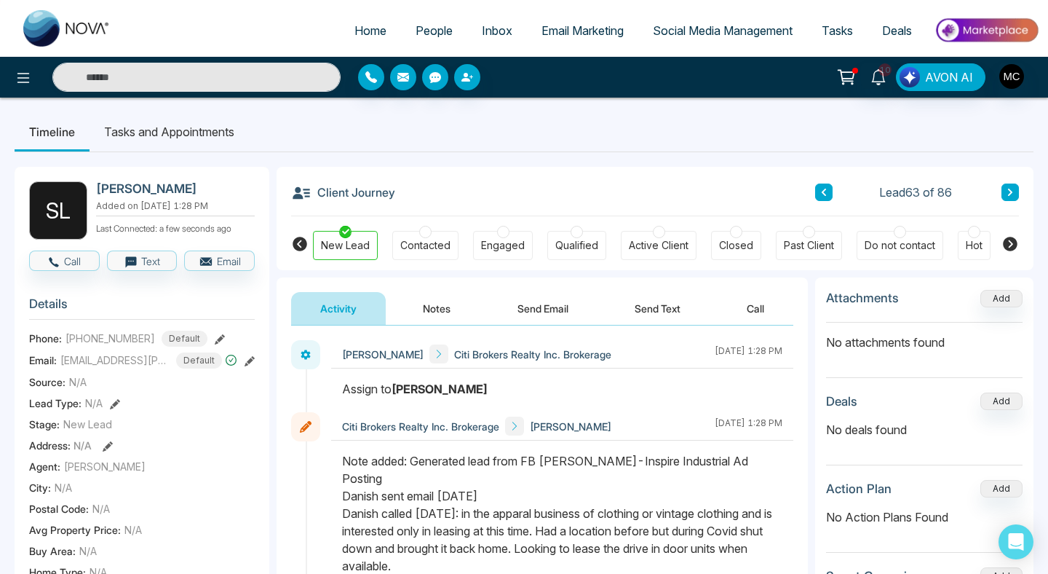
click at [826, 191] on icon at bounding box center [823, 192] width 7 height 9
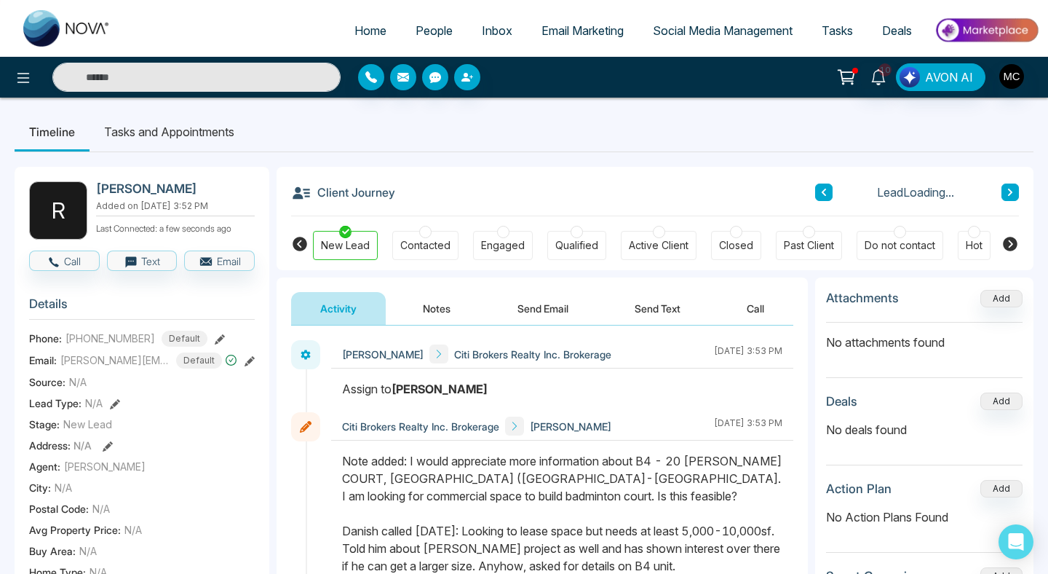
click at [826, 191] on icon at bounding box center [823, 192] width 7 height 9
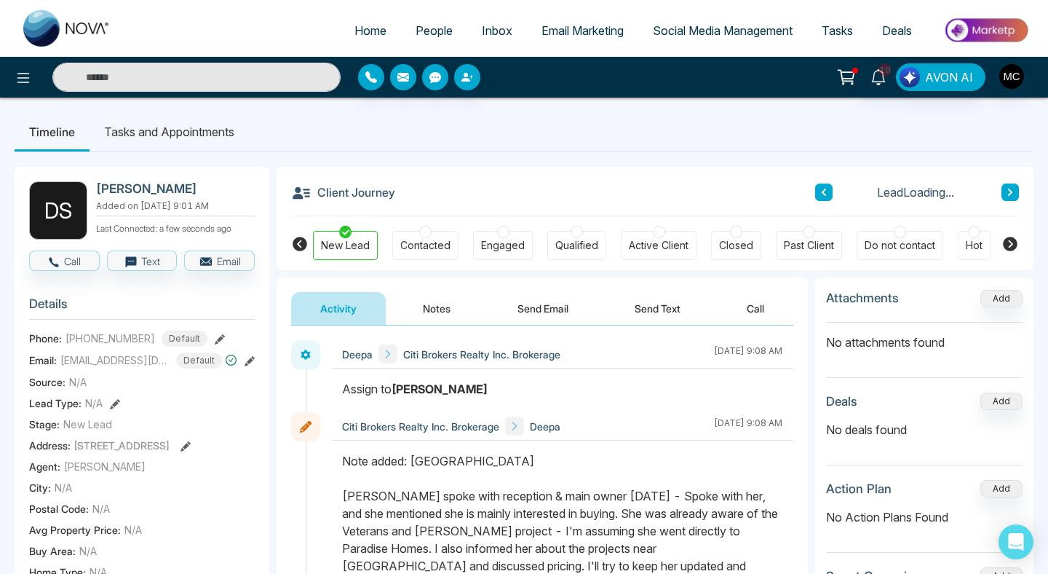
click at [1014, 186] on button at bounding box center [1010, 191] width 17 height 17
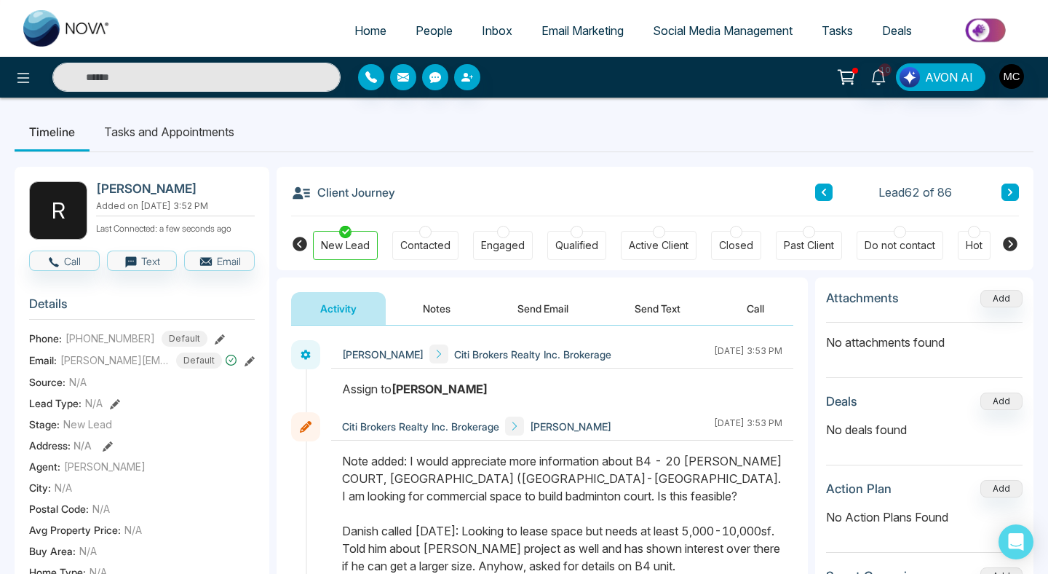
click at [815, 194] on button at bounding box center [823, 191] width 17 height 17
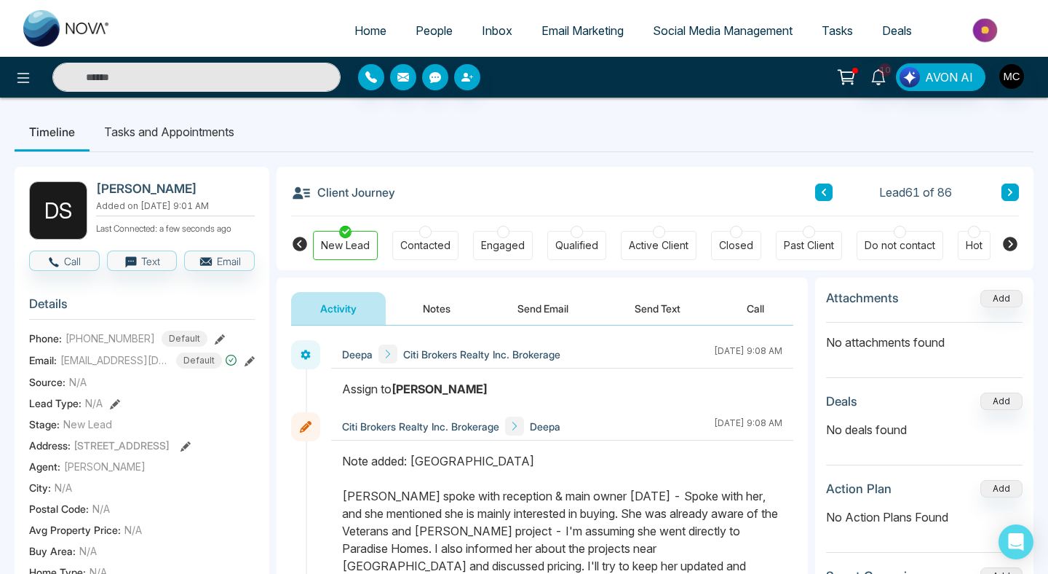
click at [825, 187] on button at bounding box center [823, 191] width 17 height 17
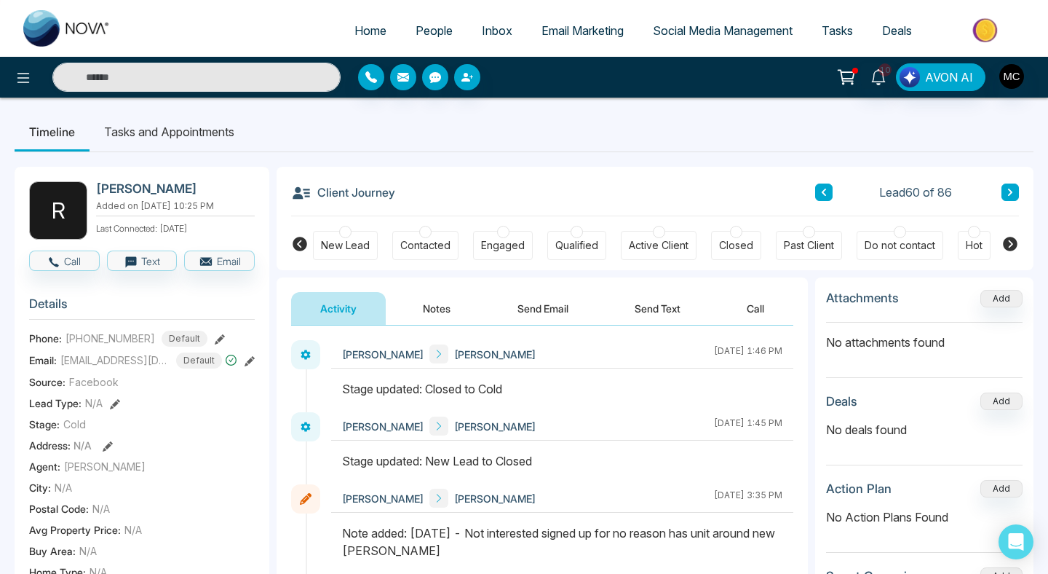
click at [824, 198] on button at bounding box center [823, 191] width 17 height 17
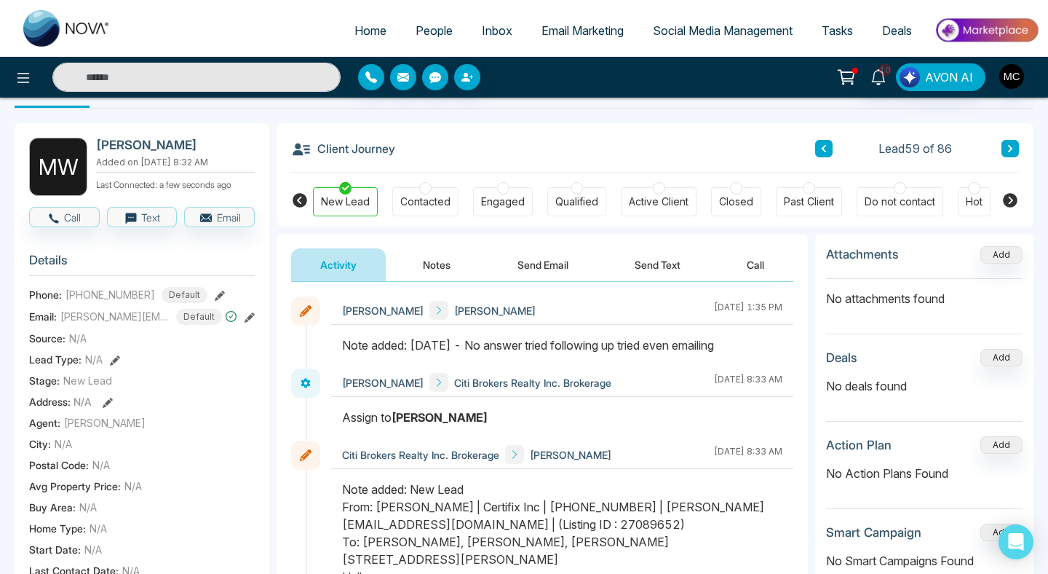
scroll to position [15, 0]
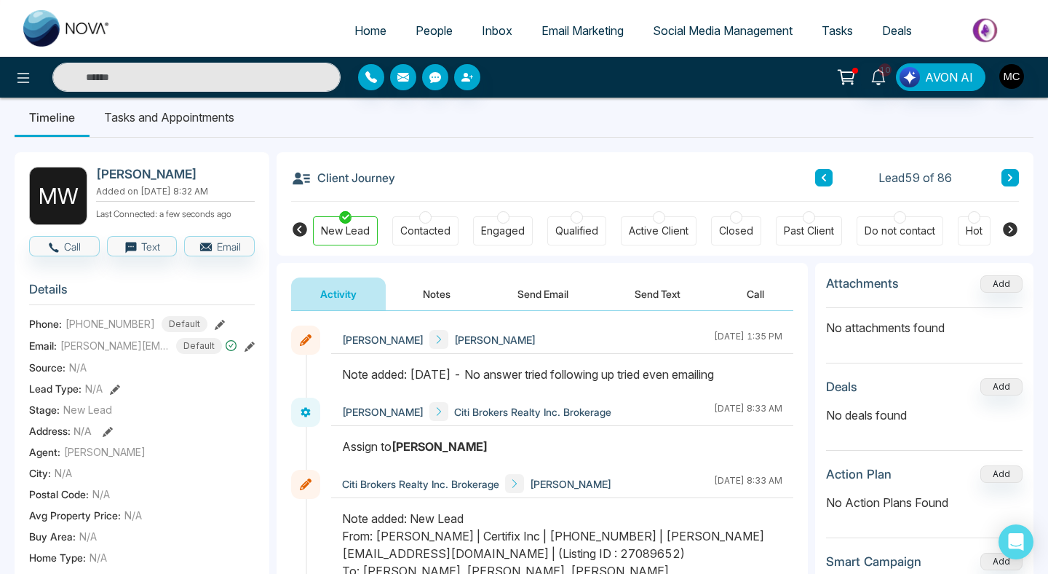
click at [830, 181] on button at bounding box center [823, 177] width 17 height 17
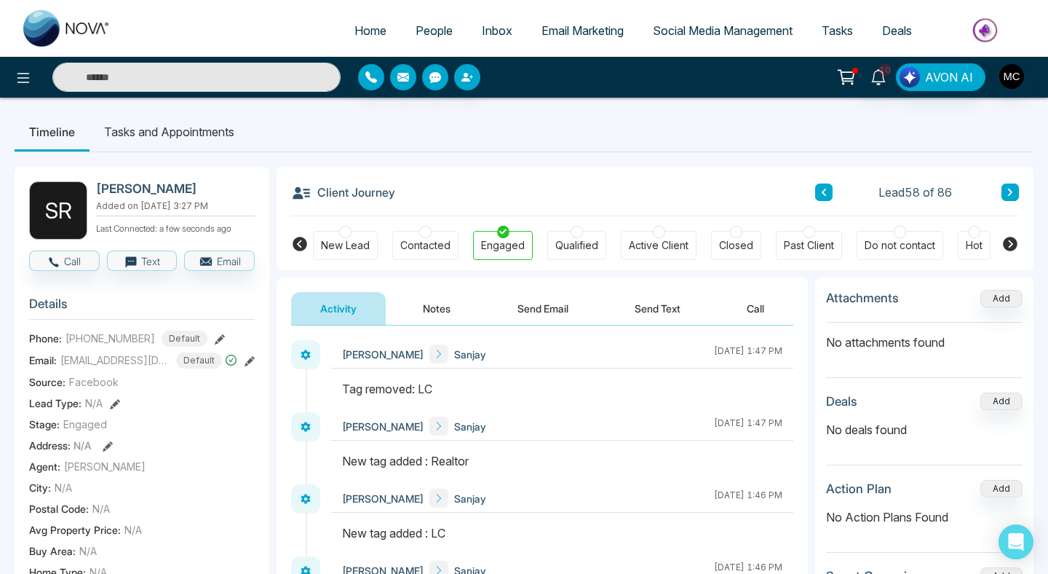
click at [823, 192] on icon at bounding box center [824, 192] width 4 height 7
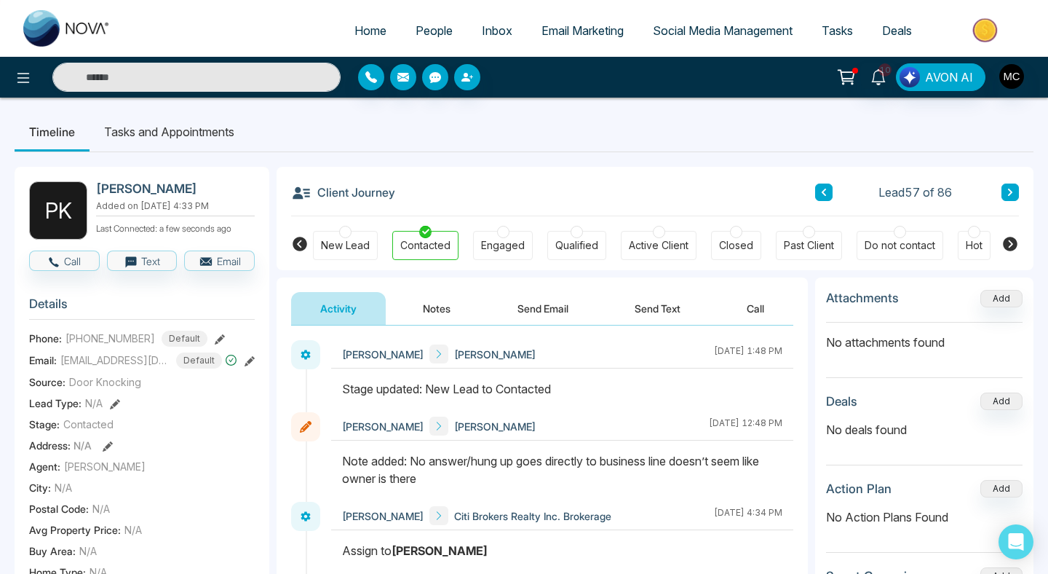
click at [823, 192] on icon at bounding box center [824, 192] width 4 height 7
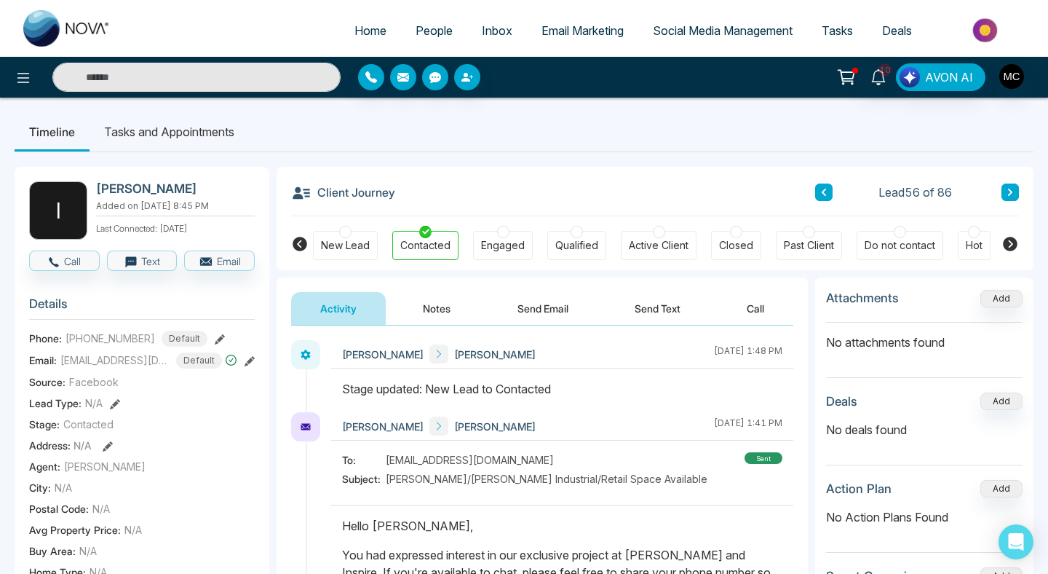
click at [826, 189] on icon at bounding box center [823, 192] width 7 height 9
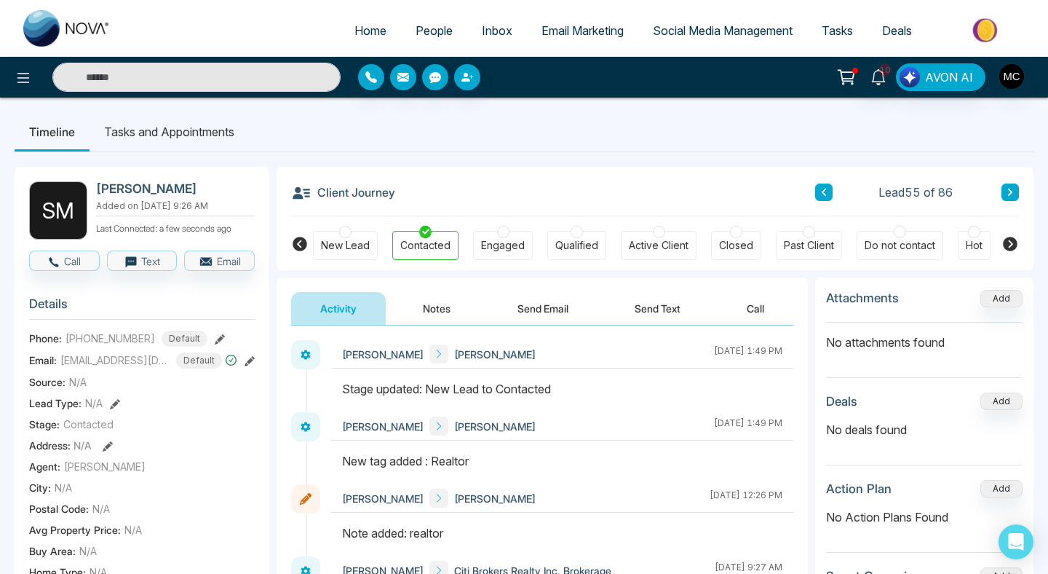
click at [817, 187] on button at bounding box center [823, 191] width 17 height 17
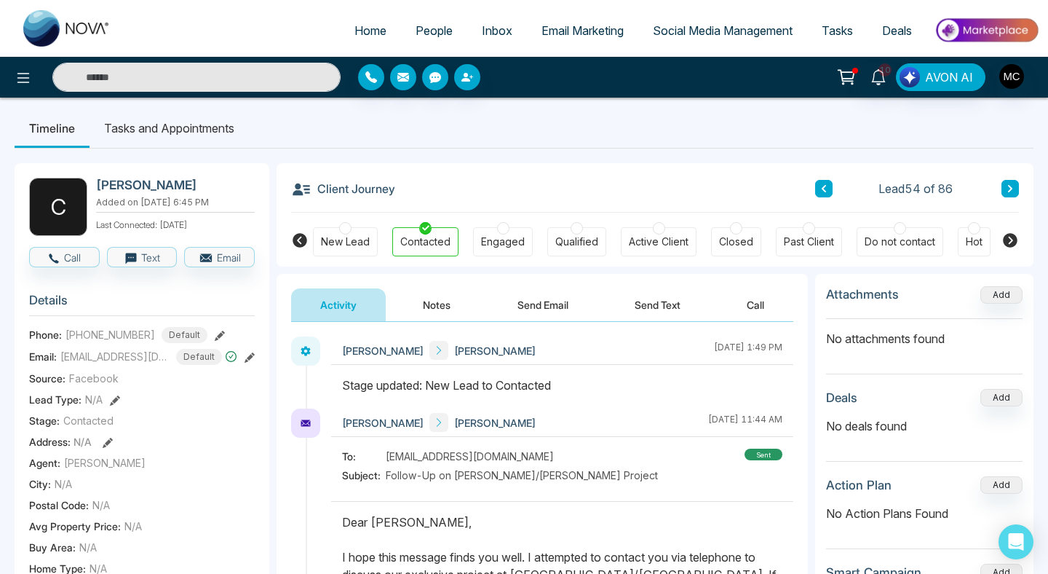
scroll to position [5, 0]
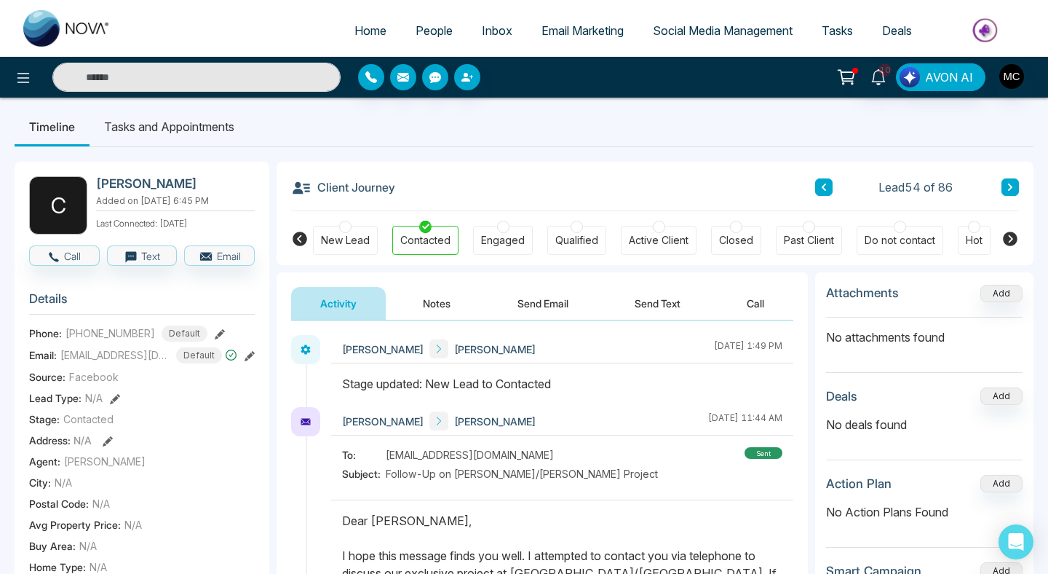
click at [820, 186] on icon at bounding box center [823, 187] width 7 height 9
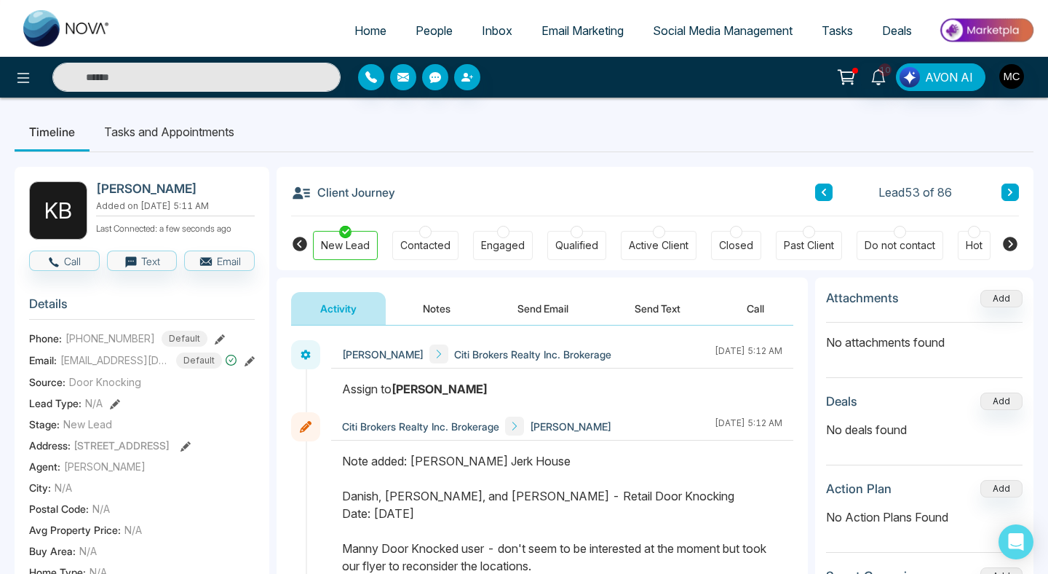
click at [820, 186] on button at bounding box center [823, 191] width 17 height 17
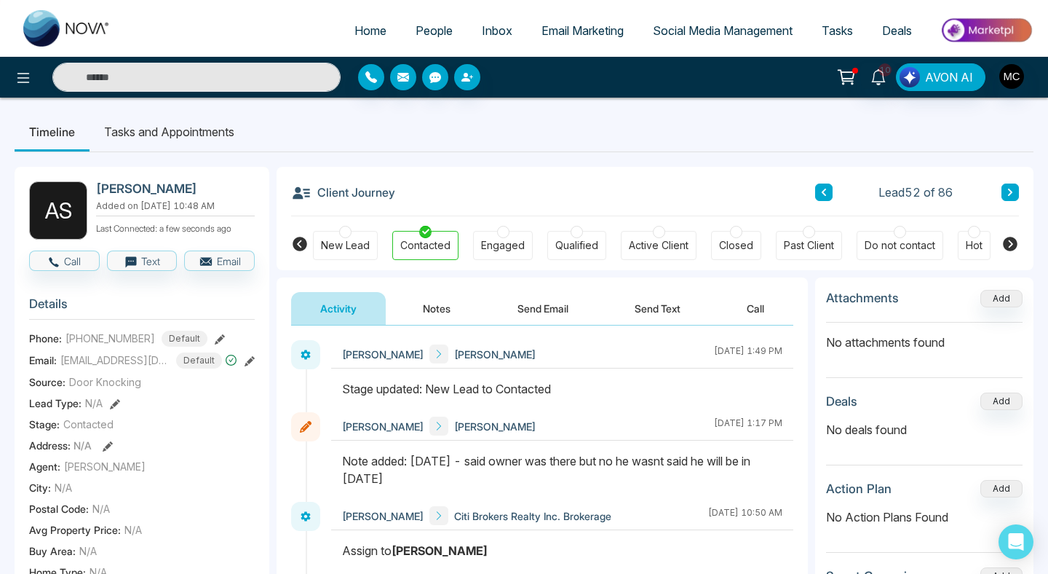
click at [820, 186] on button at bounding box center [823, 191] width 17 height 17
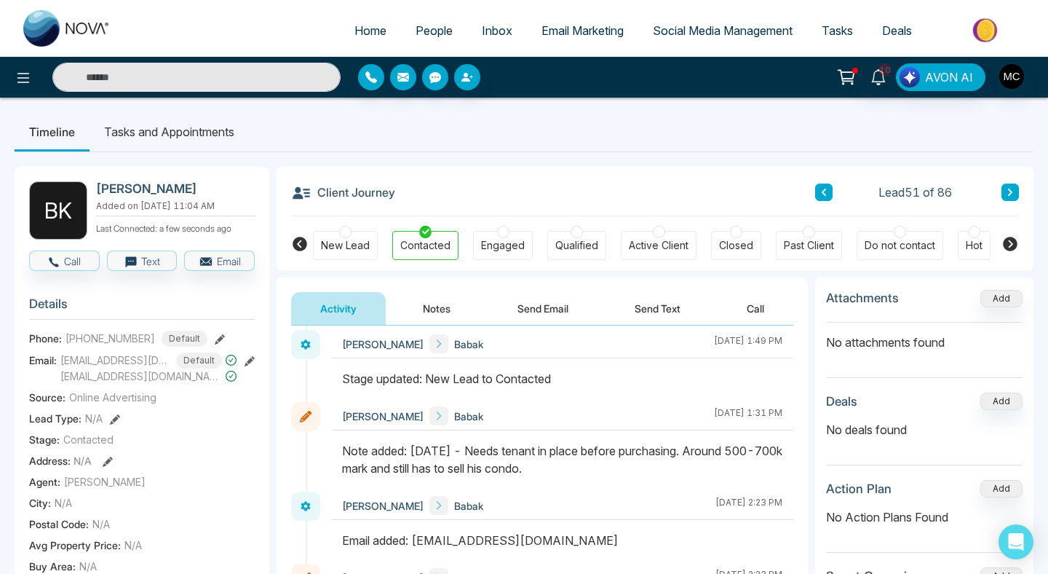
scroll to position [100, 0]
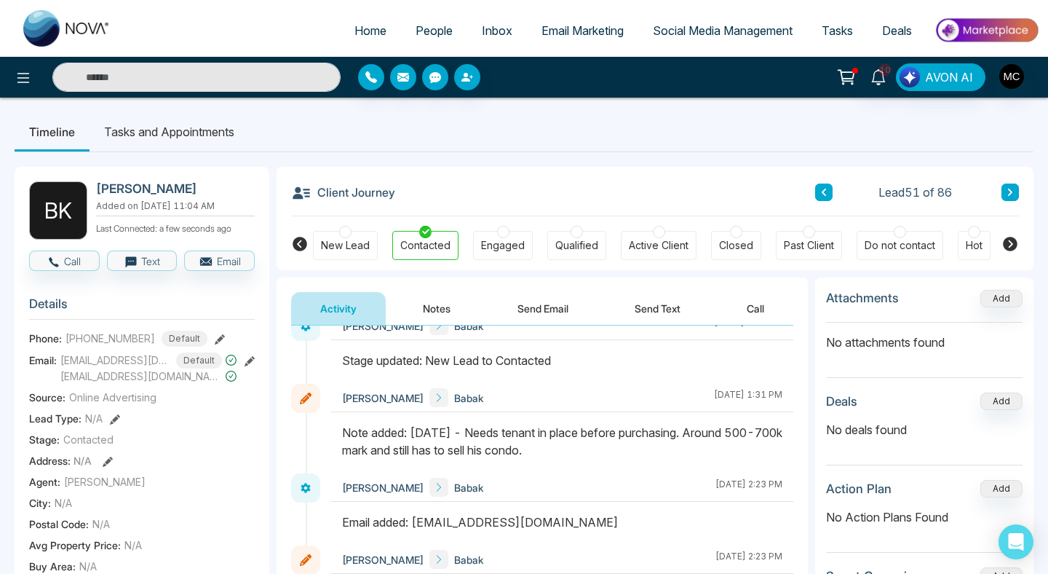
click at [828, 195] on button at bounding box center [823, 191] width 17 height 17
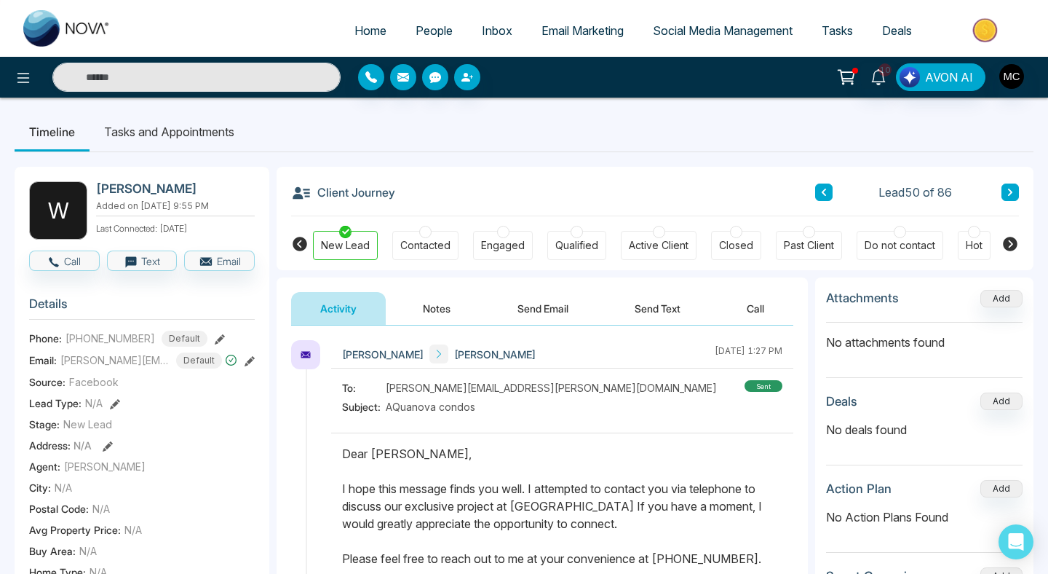
click at [826, 186] on button at bounding box center [823, 191] width 17 height 17
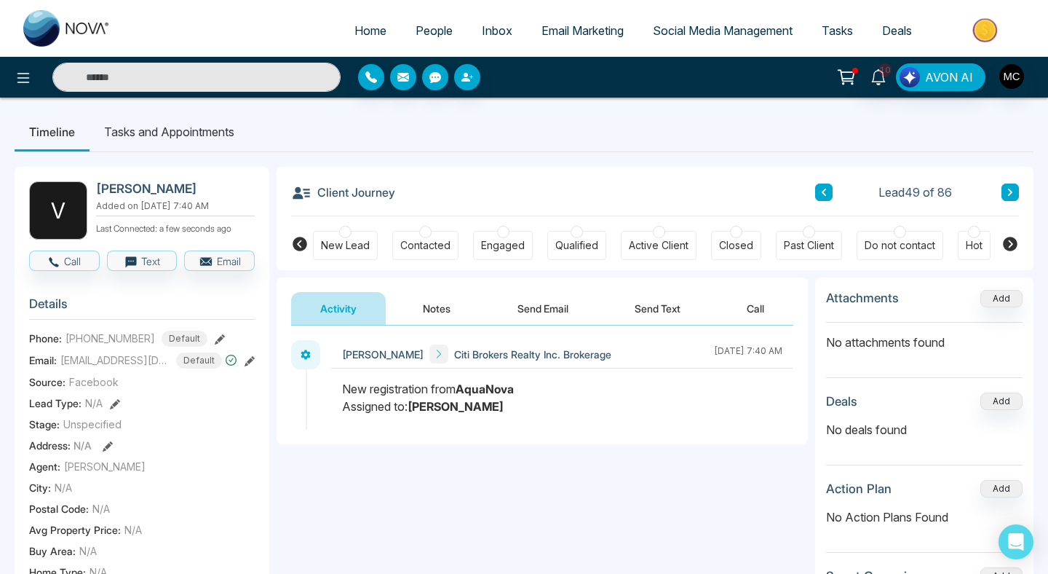
click at [826, 186] on button at bounding box center [823, 191] width 17 height 17
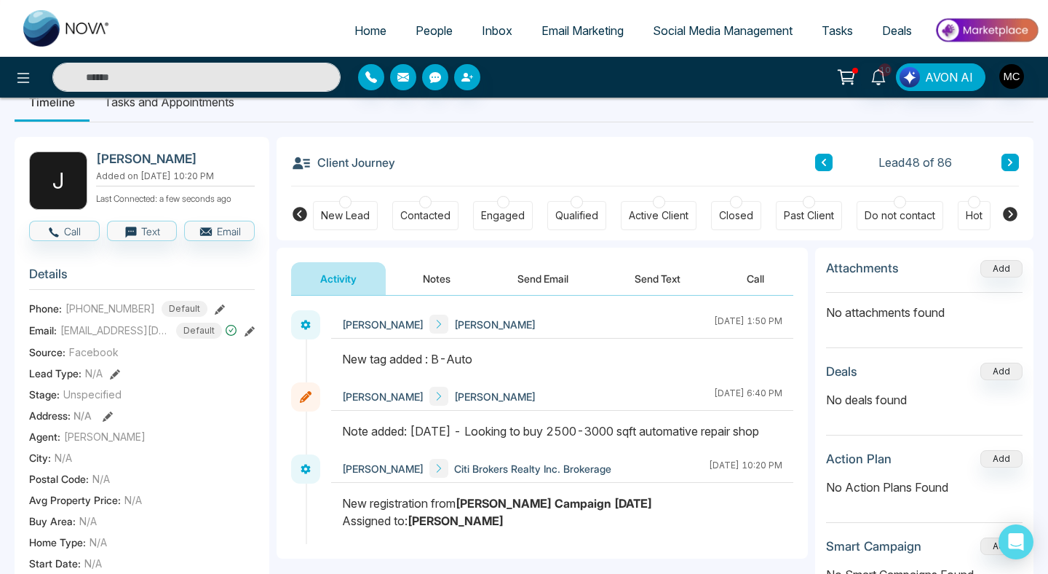
scroll to position [26, 0]
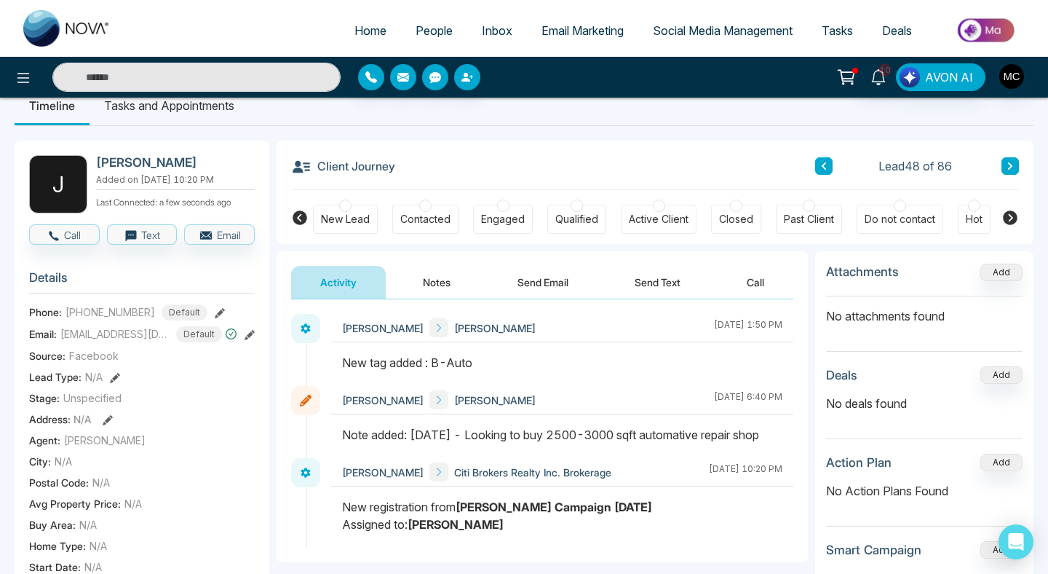
click at [429, 36] on span "People" at bounding box center [434, 30] width 37 height 15
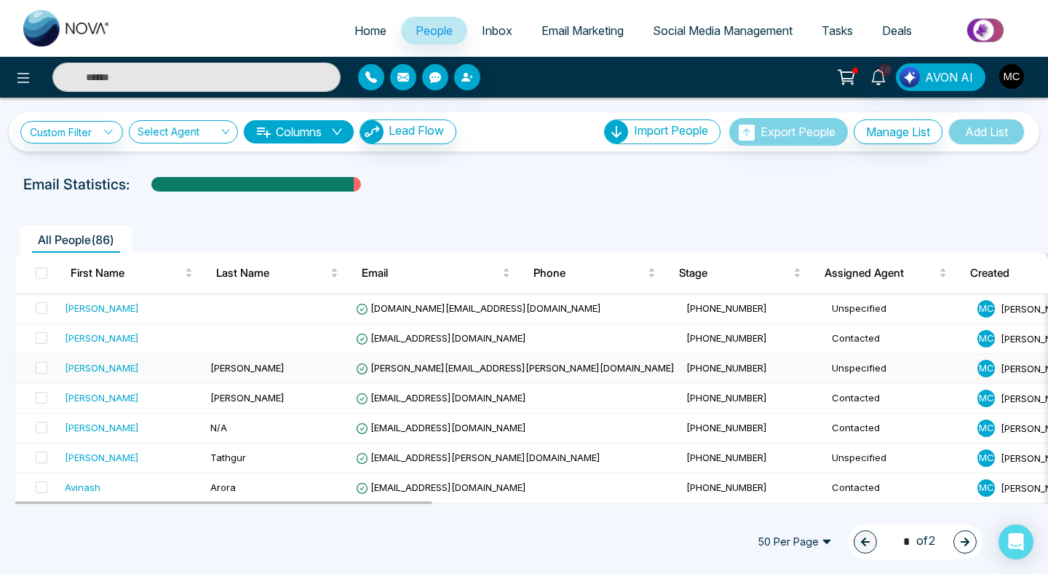
click at [155, 371] on div "[PERSON_NAME]" at bounding box center [132, 367] width 134 height 15
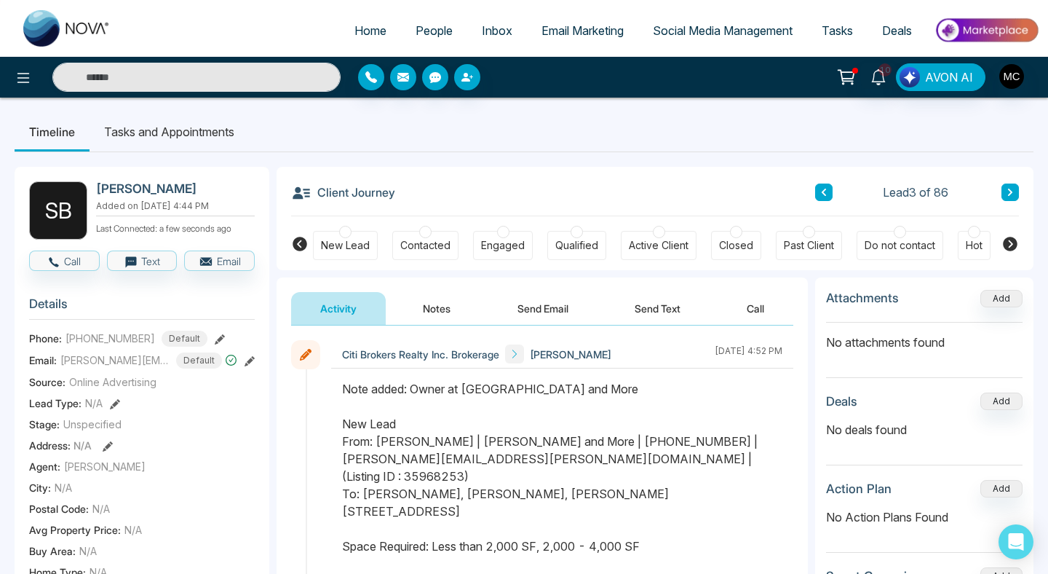
click at [418, 34] on span "People" at bounding box center [434, 30] width 37 height 15
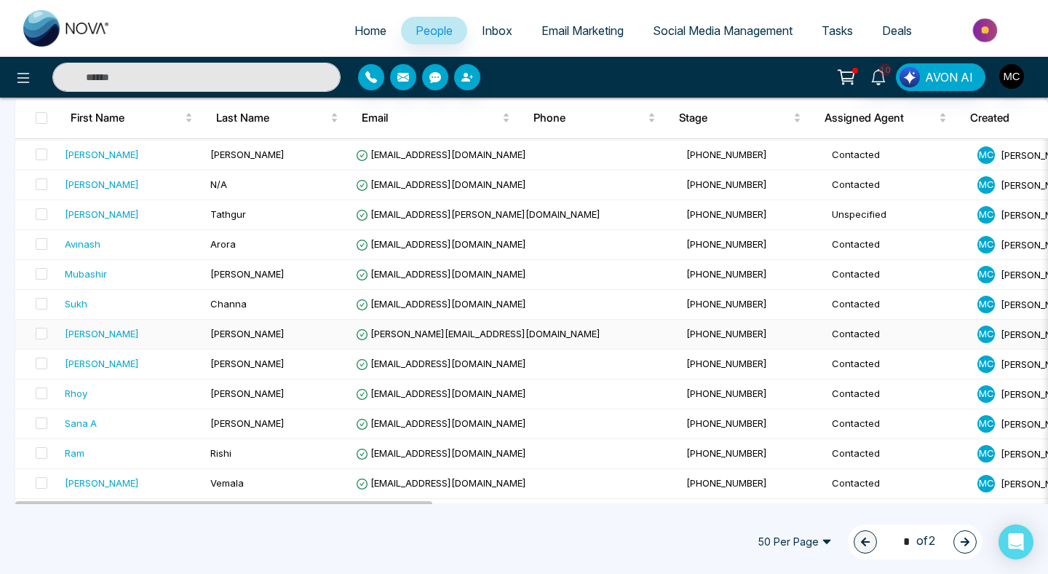
scroll to position [213, 0]
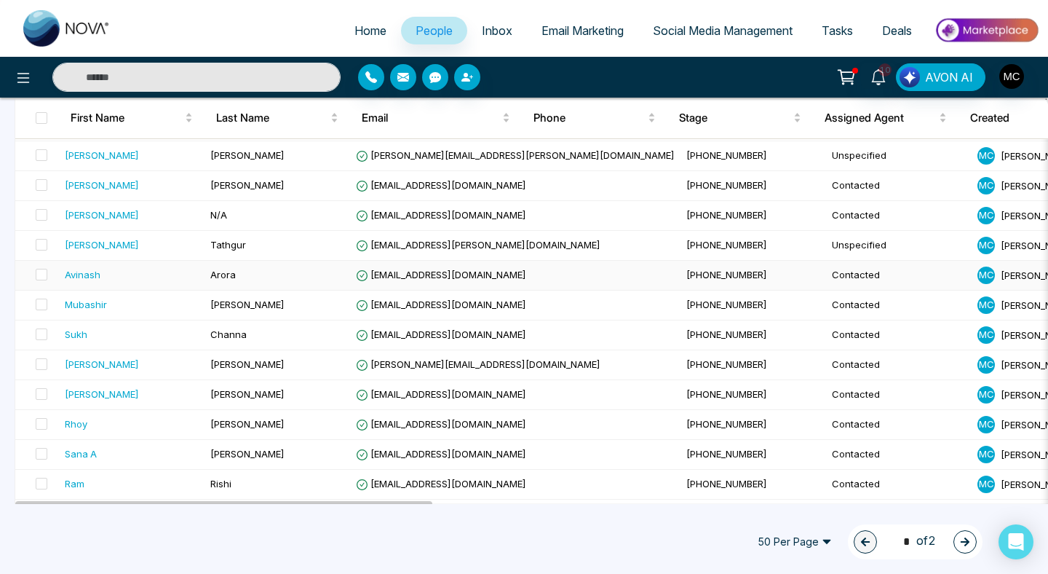
click at [232, 272] on span "Arora" at bounding box center [222, 275] width 25 height 12
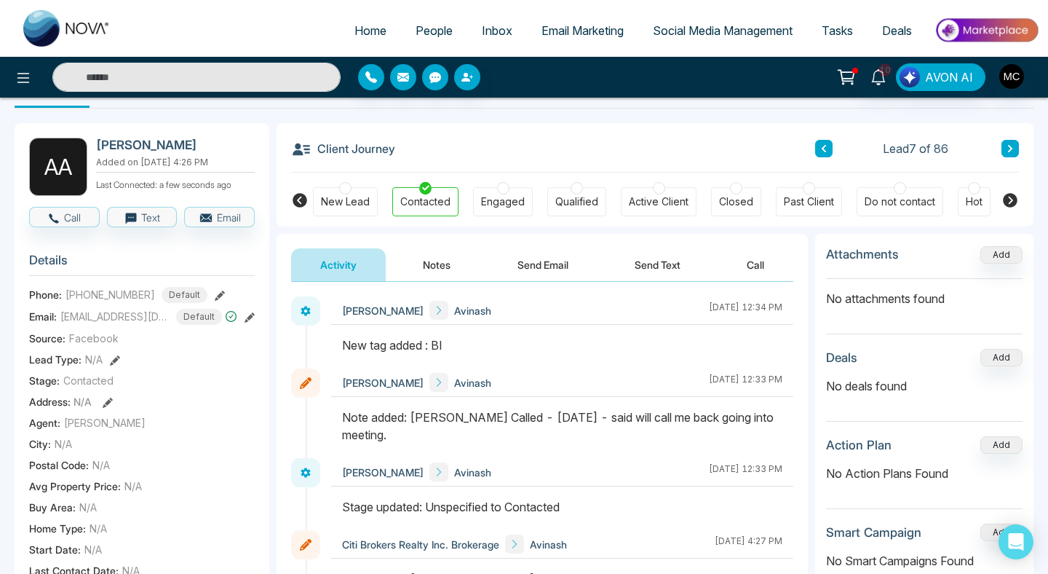
scroll to position [50, 0]
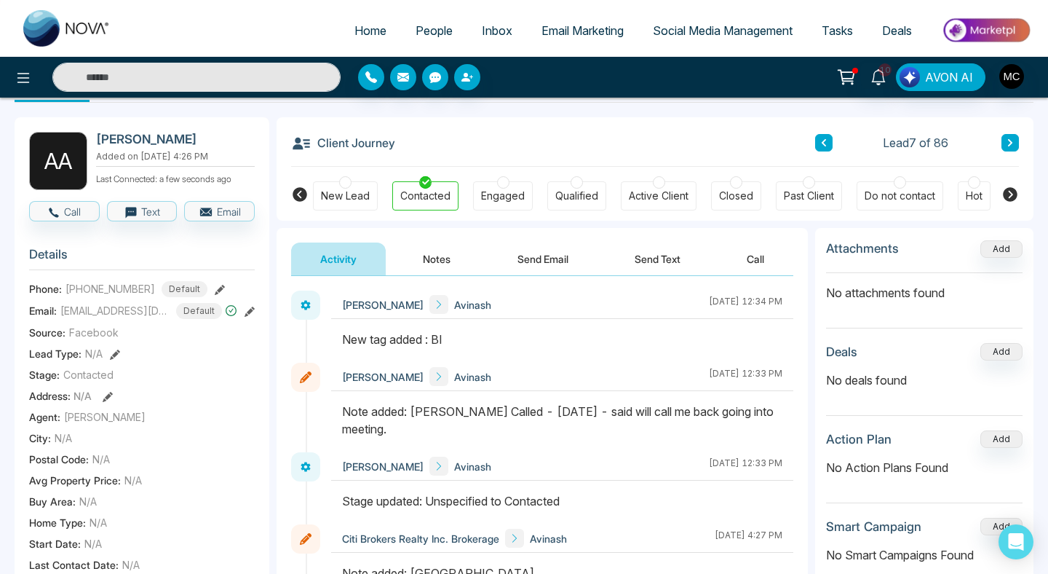
click at [439, 33] on span "People" at bounding box center [434, 30] width 37 height 15
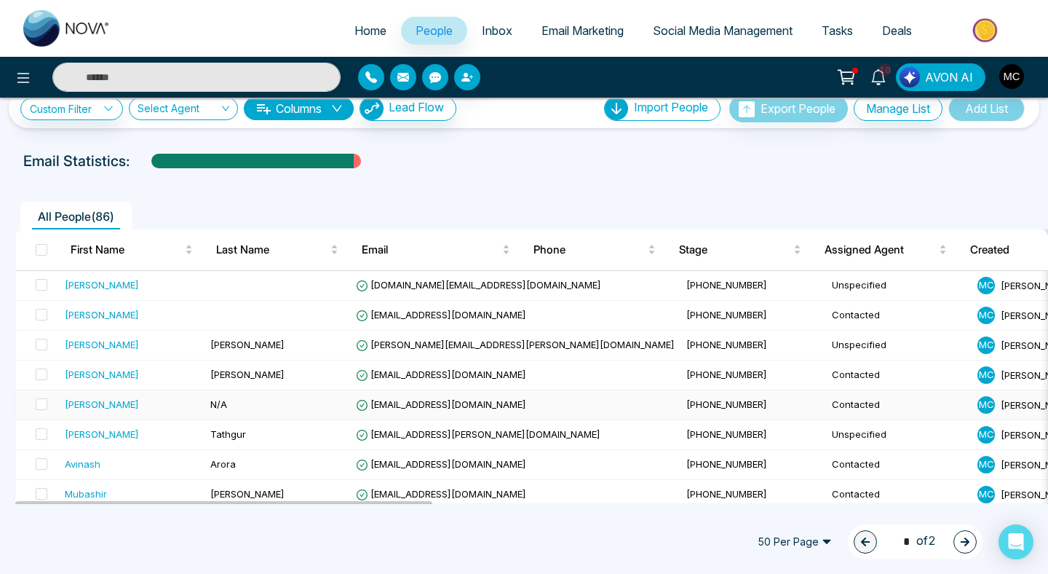
scroll to position [46, 0]
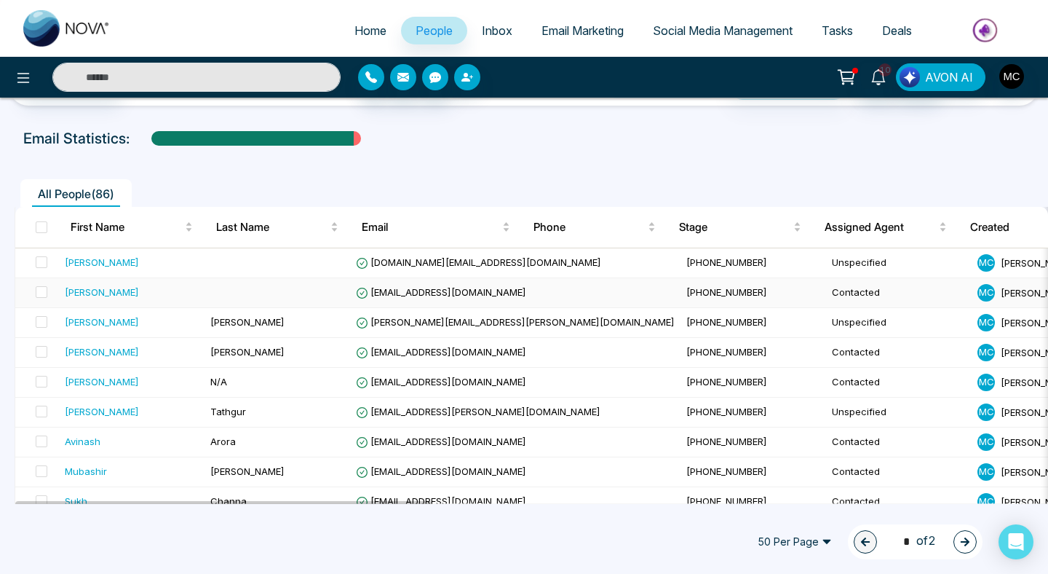
click at [92, 291] on div "[PERSON_NAME]" at bounding box center [102, 292] width 74 height 15
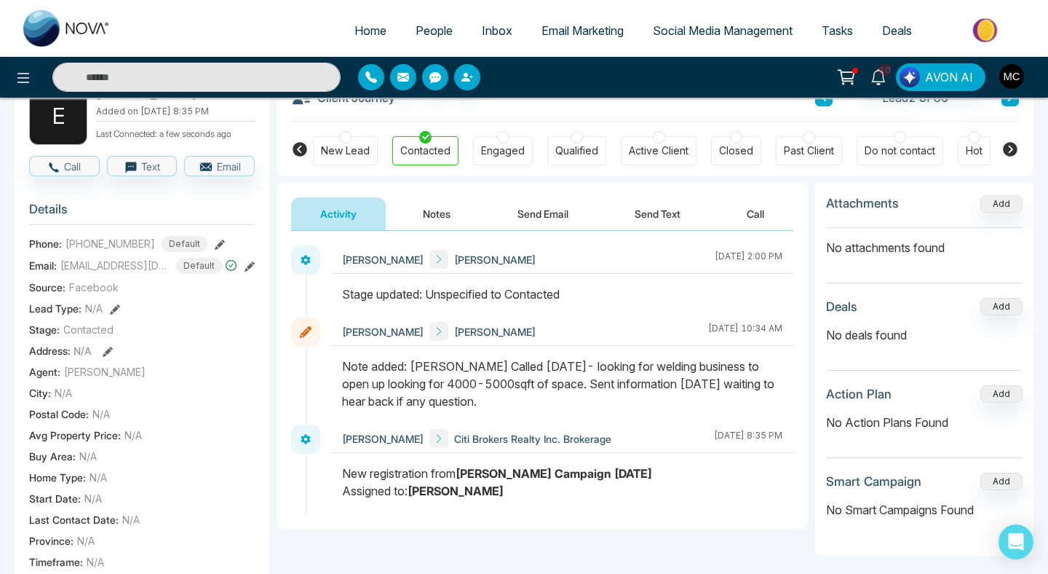
scroll to position [138, 0]
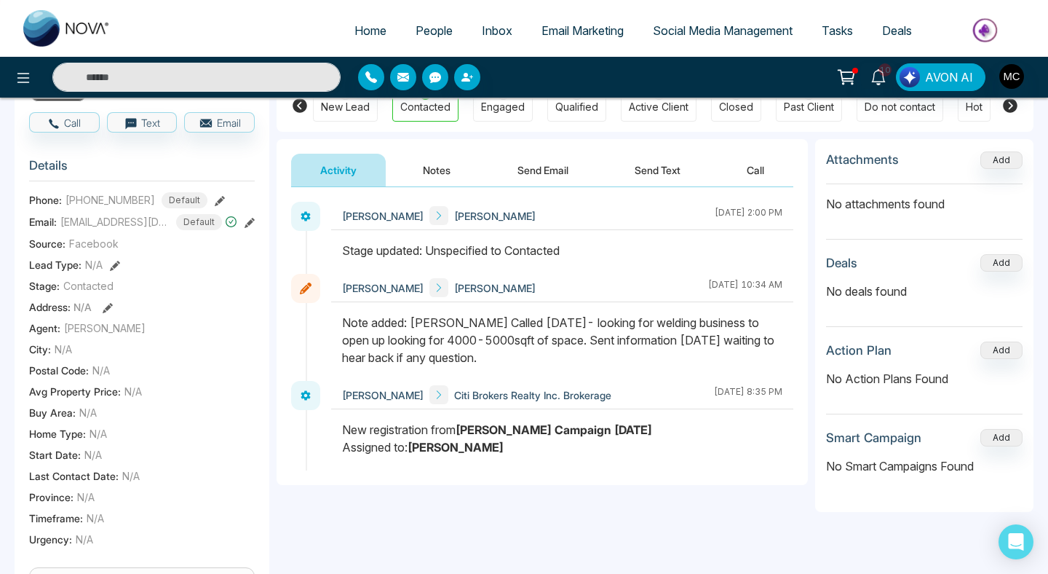
click at [443, 27] on span "People" at bounding box center [434, 30] width 37 height 15
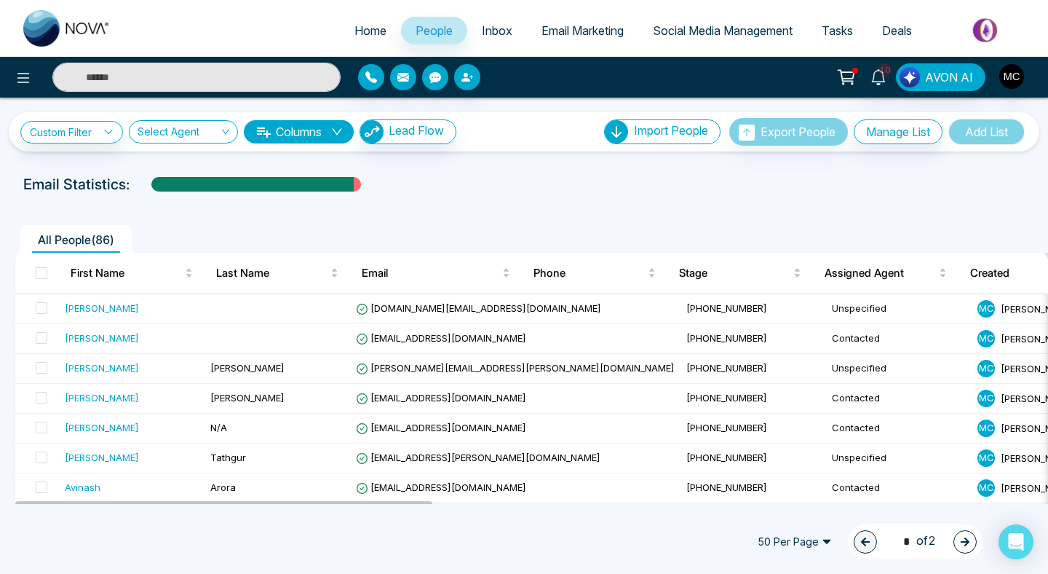
click at [374, 29] on span "Home" at bounding box center [371, 30] width 32 height 15
select select "*"
